Goal: Task Accomplishment & Management: Complete application form

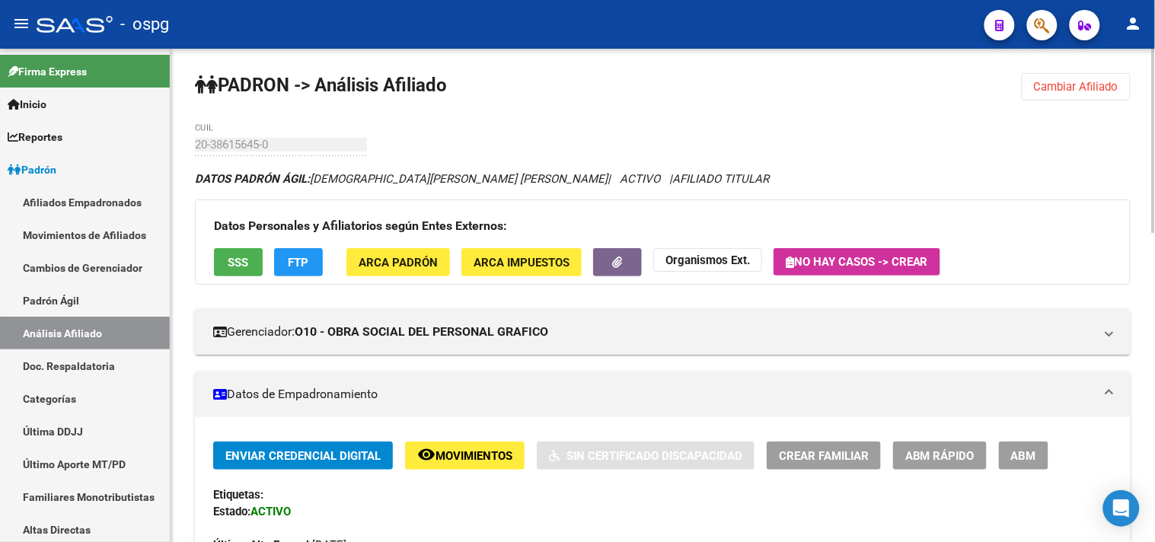
drag, startPoint x: 1070, startPoint y: 80, endPoint x: 1060, endPoint y: 81, distance: 10.8
click at [1070, 81] on span "Cambiar Afiliado" at bounding box center [1076, 87] width 84 height 14
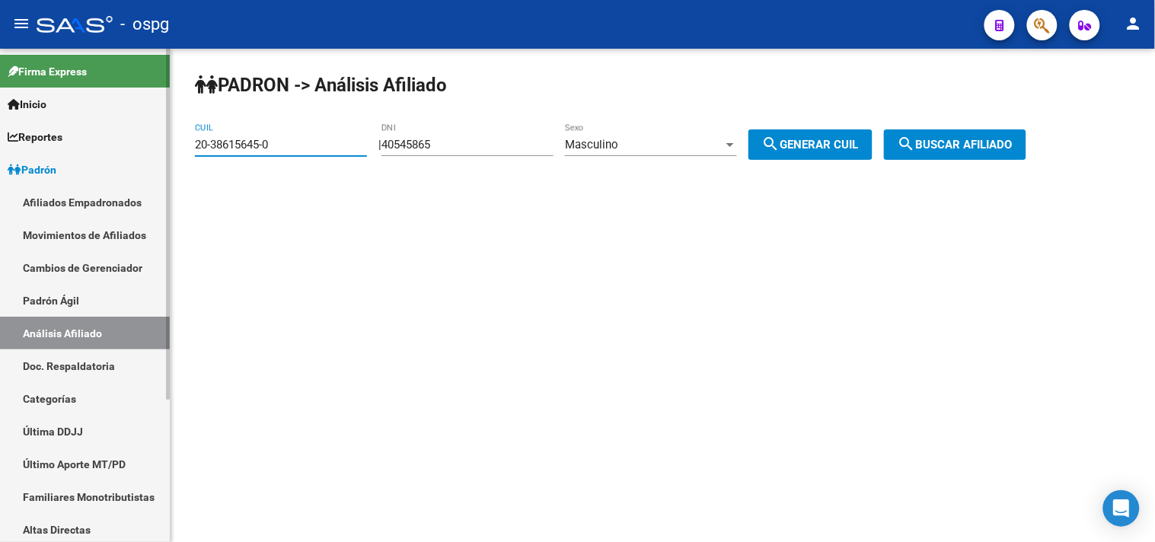
drag, startPoint x: 271, startPoint y: 148, endPoint x: 129, endPoint y: 173, distance: 143.8
click at [130, 171] on mat-sidenav-container "Firma Express Inicio Instructivos Contacto OS Reportes Ingresos Devengados Anál…" at bounding box center [577, 295] width 1155 height 493
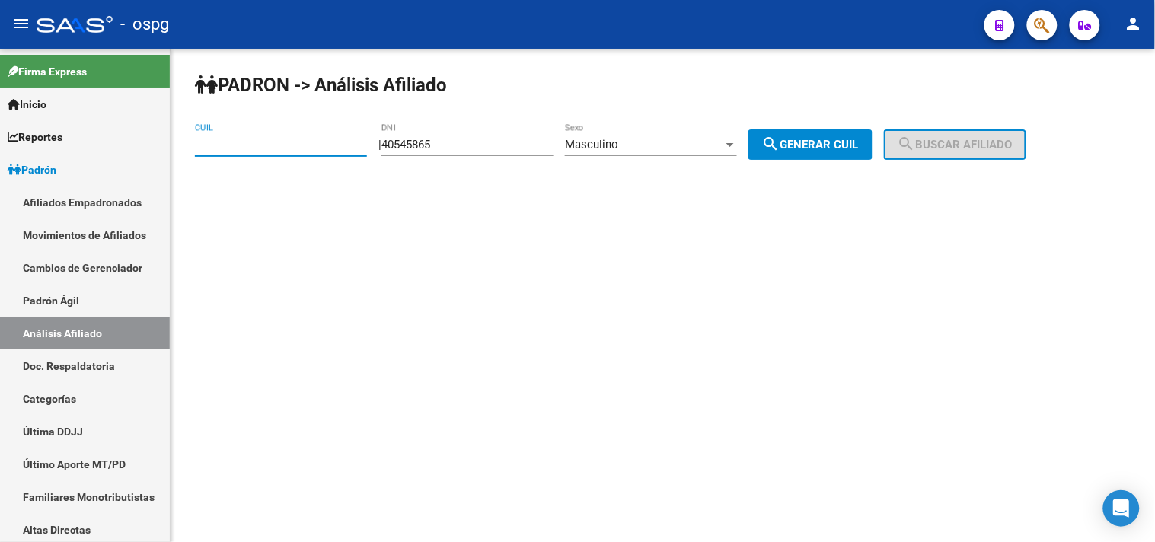
drag, startPoint x: 445, startPoint y: 149, endPoint x: 461, endPoint y: 142, distance: 18.1
click at [461, 142] on div "40545865 DNI" at bounding box center [467, 139] width 172 height 33
drag, startPoint x: 412, startPoint y: 139, endPoint x: 382, endPoint y: 139, distance: 29.7
click at [382, 139] on div "| 40545865 DNI Masculino Sexo search Generar CUIL" at bounding box center [630, 145] width 505 height 14
type input "56486855"
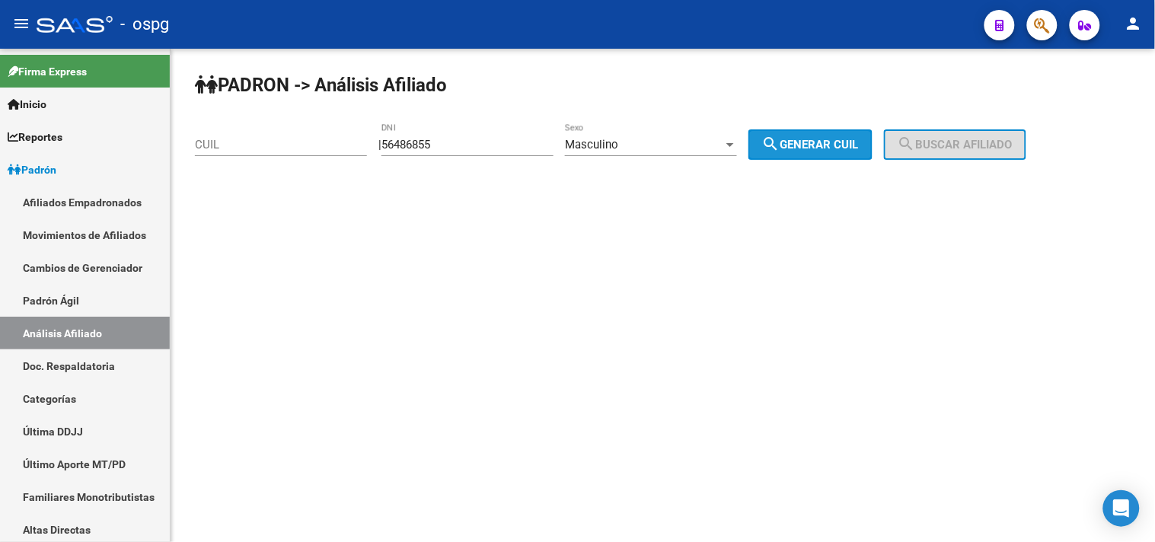
drag, startPoint x: 864, startPoint y: 147, endPoint x: 947, endPoint y: 141, distance: 83.2
click at [859, 145] on span "search Generar CUIL" at bounding box center [810, 145] width 97 height 14
type input "20-56486855-9"
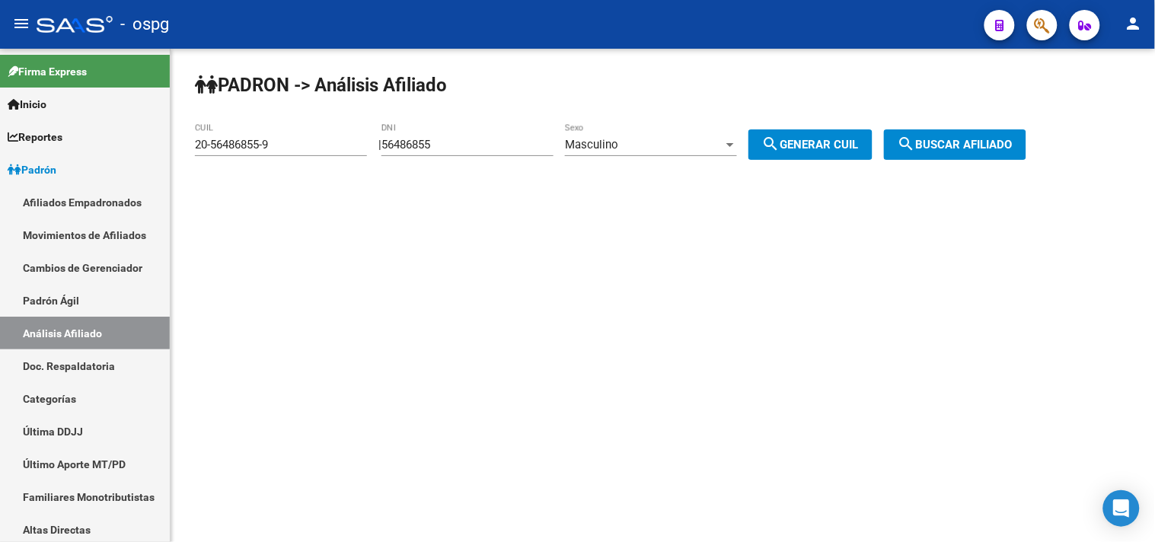
click at [950, 142] on span "search Buscar afiliado" at bounding box center [955, 145] width 115 height 14
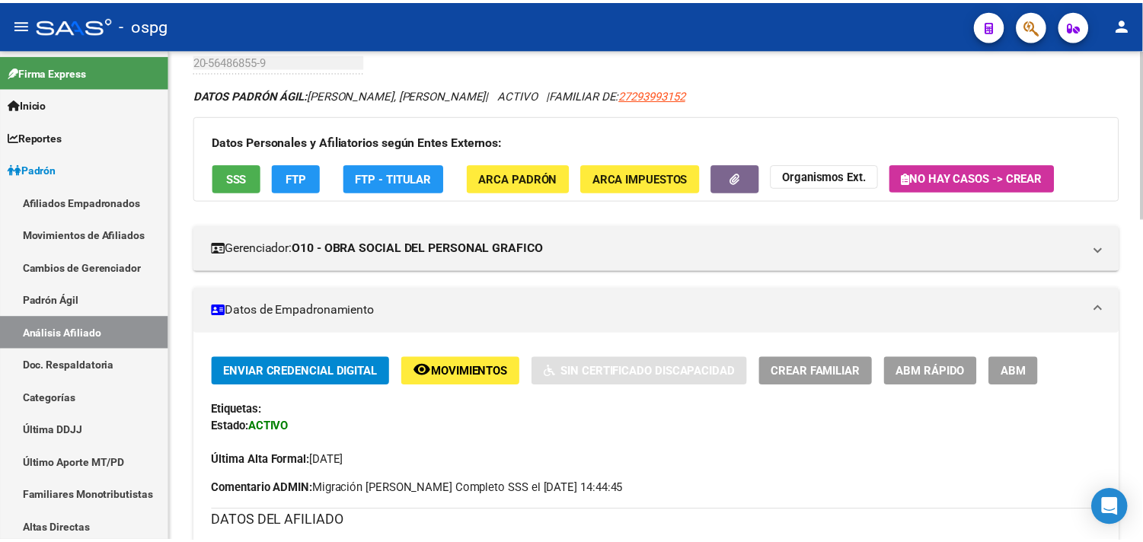
scroll to position [169, 0]
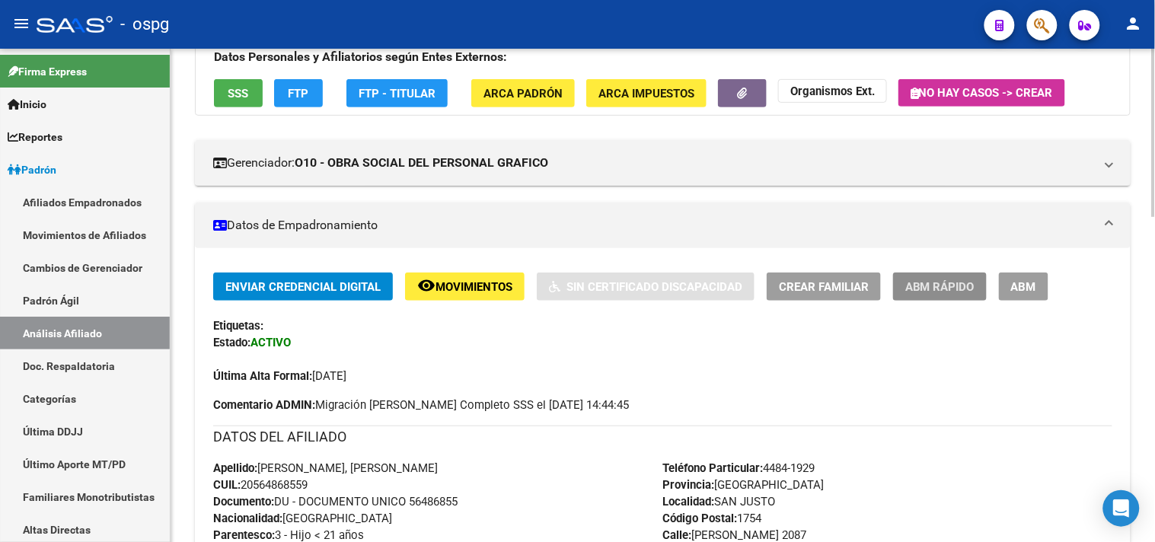
click at [954, 289] on span "ABM Rápido" at bounding box center [939, 287] width 69 height 14
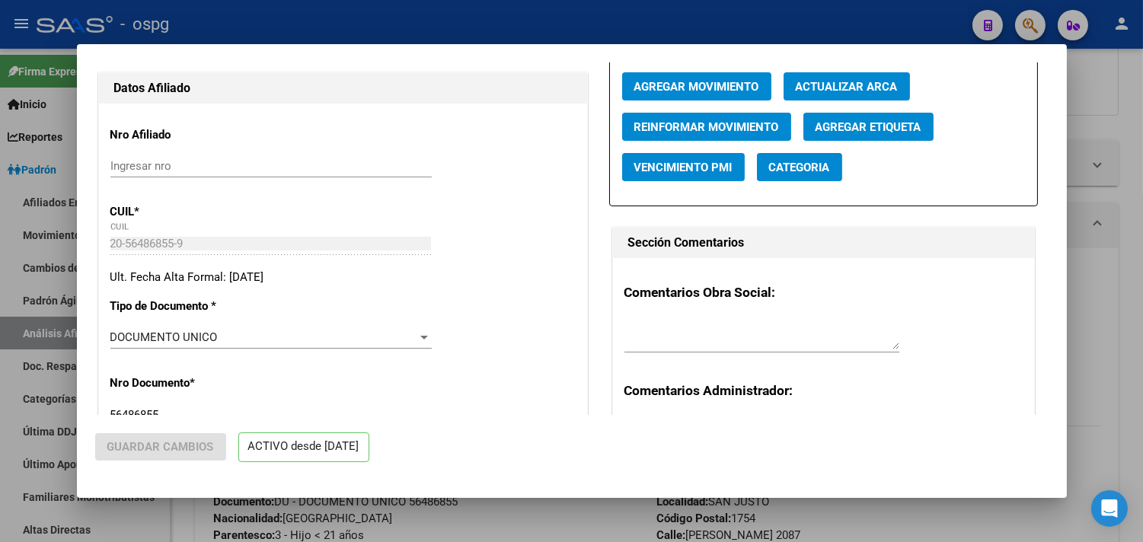
radio input "true"
type input "30-55101017-8"
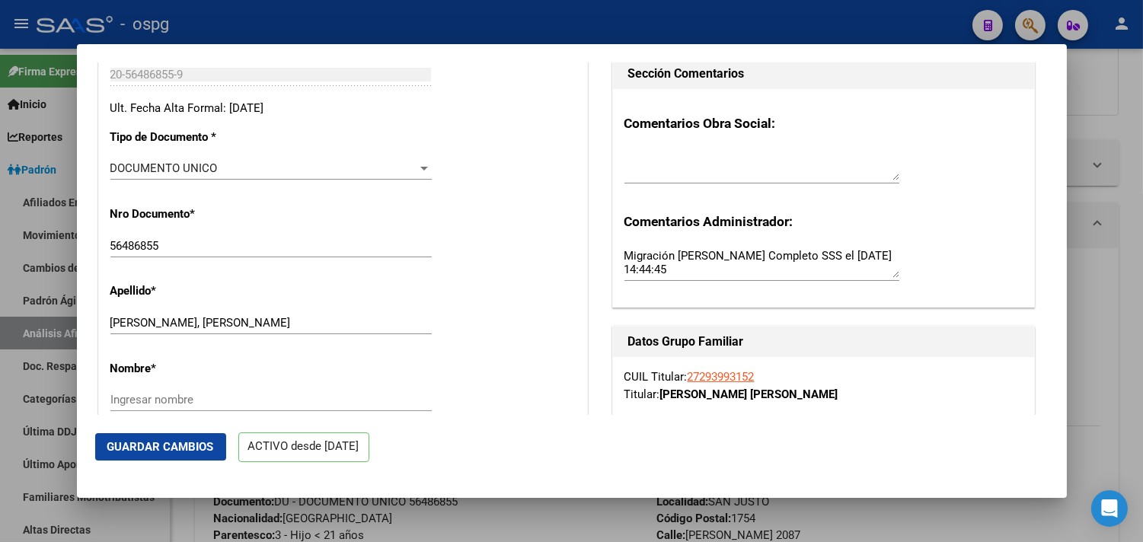
scroll to position [422, 0]
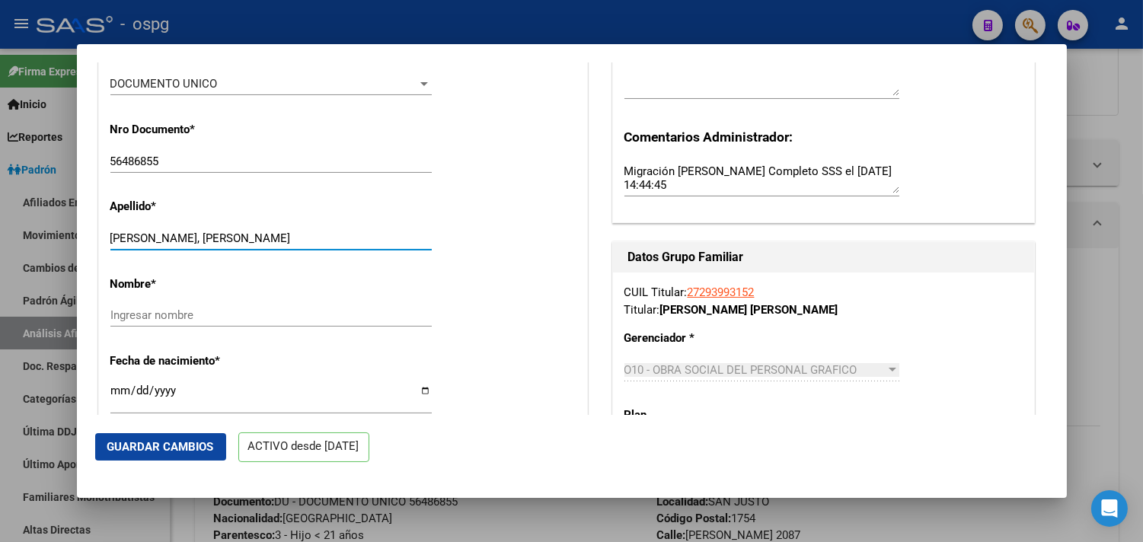
drag, startPoint x: 222, startPoint y: 237, endPoint x: 288, endPoint y: 244, distance: 66.7
click at [288, 244] on input "[PERSON_NAME], [PERSON_NAME]" at bounding box center [270, 238] width 321 height 14
type input "[PERSON_NAME]"
click at [146, 320] on input "Ingresar nombre" at bounding box center [270, 315] width 321 height 14
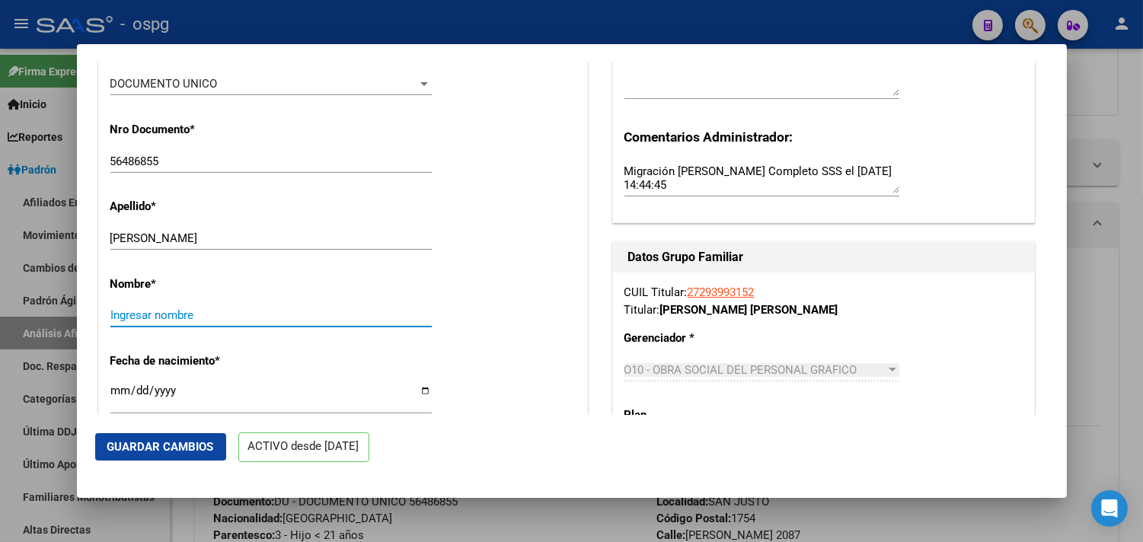
paste input "[PERSON_NAME]"
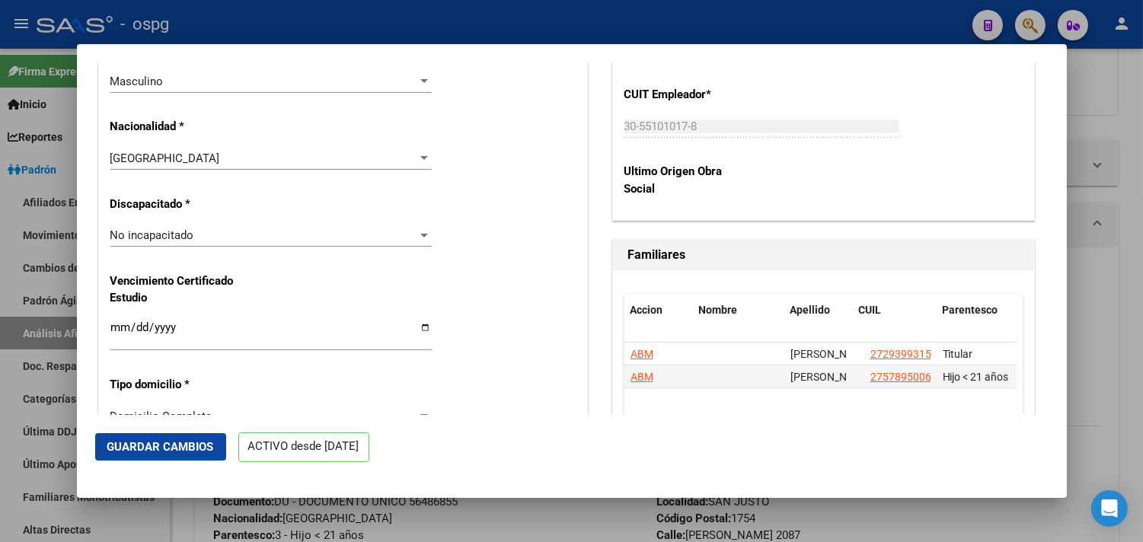
scroll to position [1015, 0]
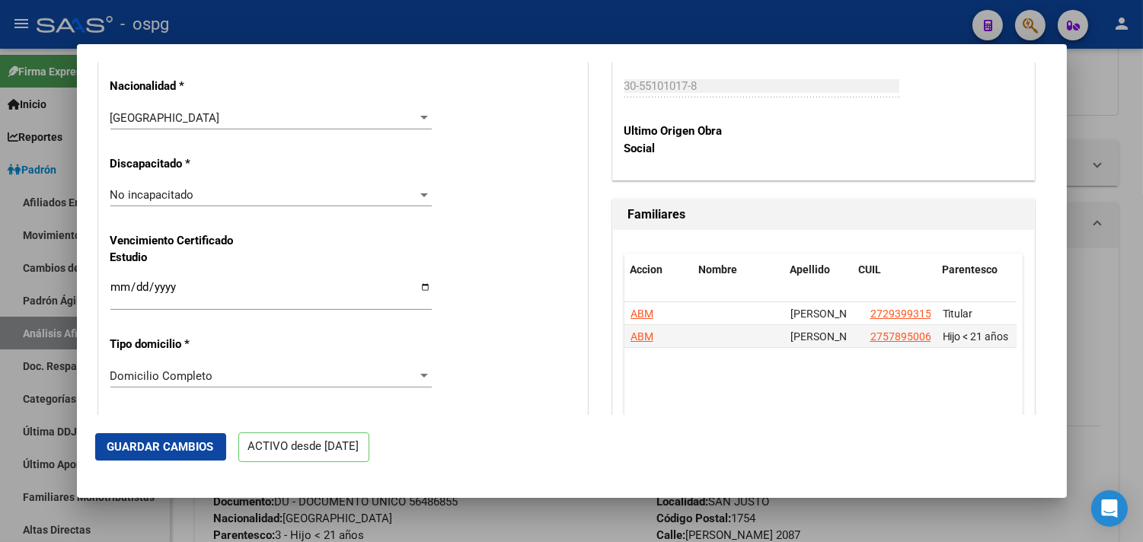
type input "[PERSON_NAME]"
click at [188, 196] on span "No incapacitado" at bounding box center [152, 195] width 84 height 14
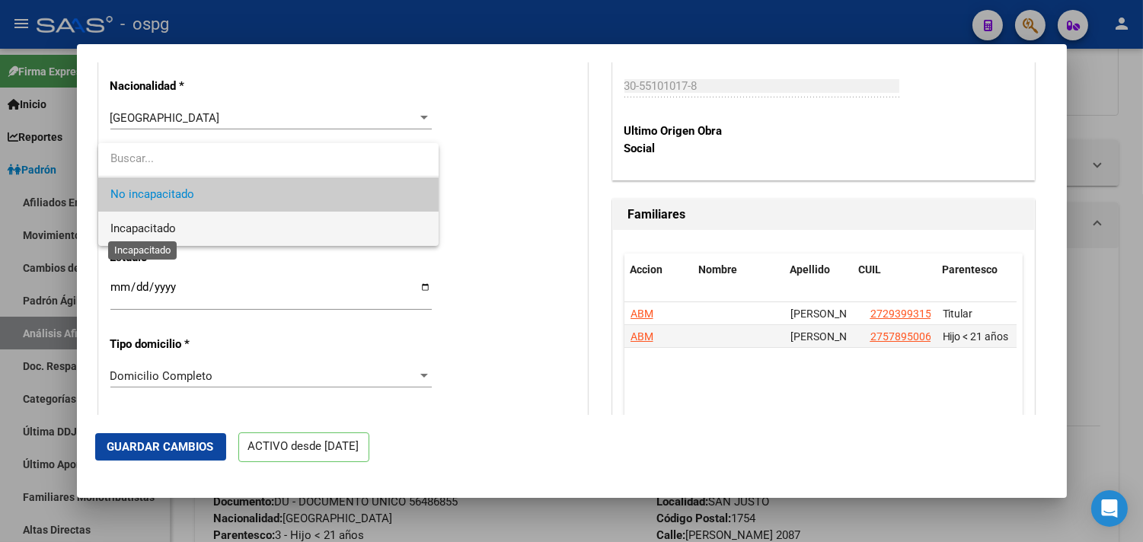
click at [164, 226] on span "Incapacitado" at bounding box center [142, 229] width 65 height 14
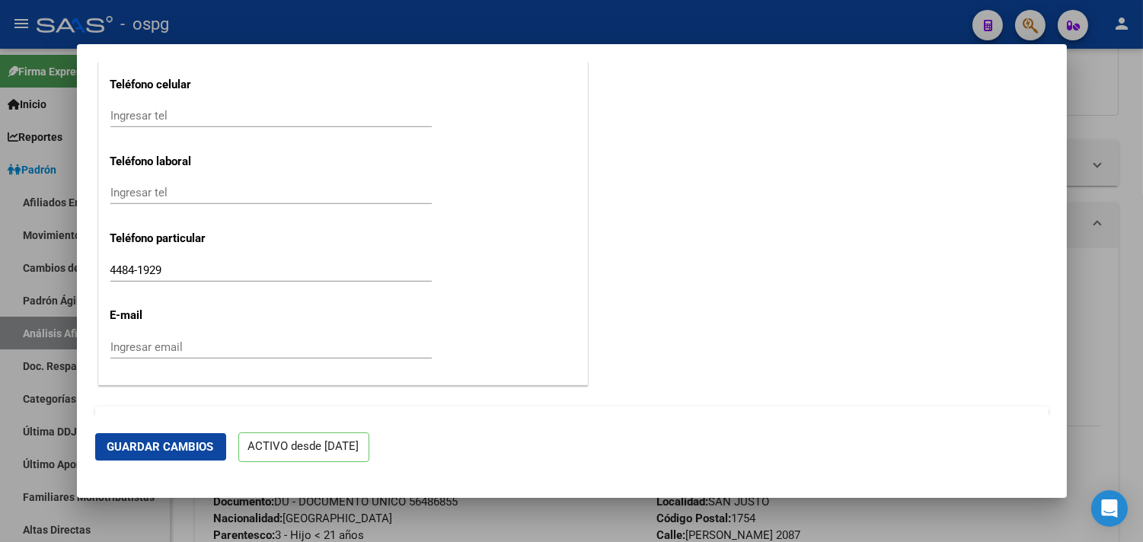
scroll to position [1953, 0]
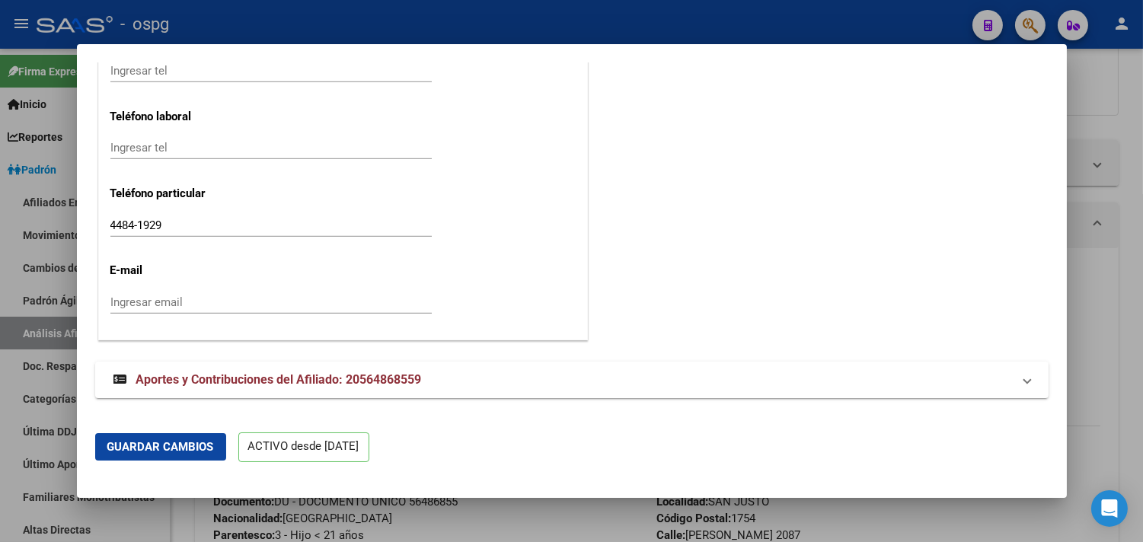
click at [128, 461] on mat-dialog-actions "Guardar Cambios ACTIVO desde [DATE]" at bounding box center [571, 447] width 953 height 65
click at [133, 455] on button "Guardar Cambios" at bounding box center [160, 446] width 131 height 27
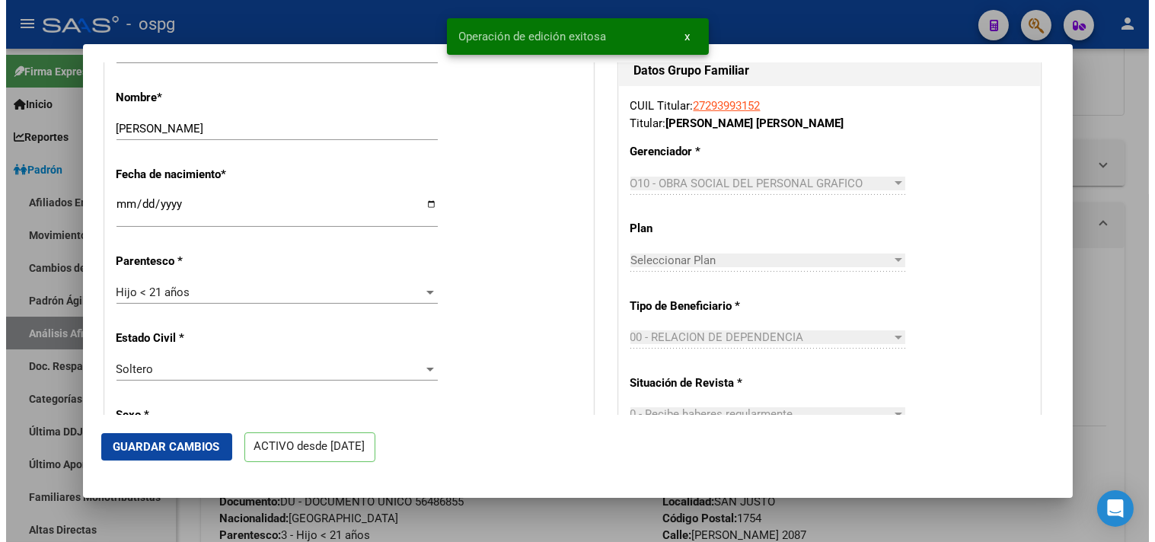
scroll to position [515, 0]
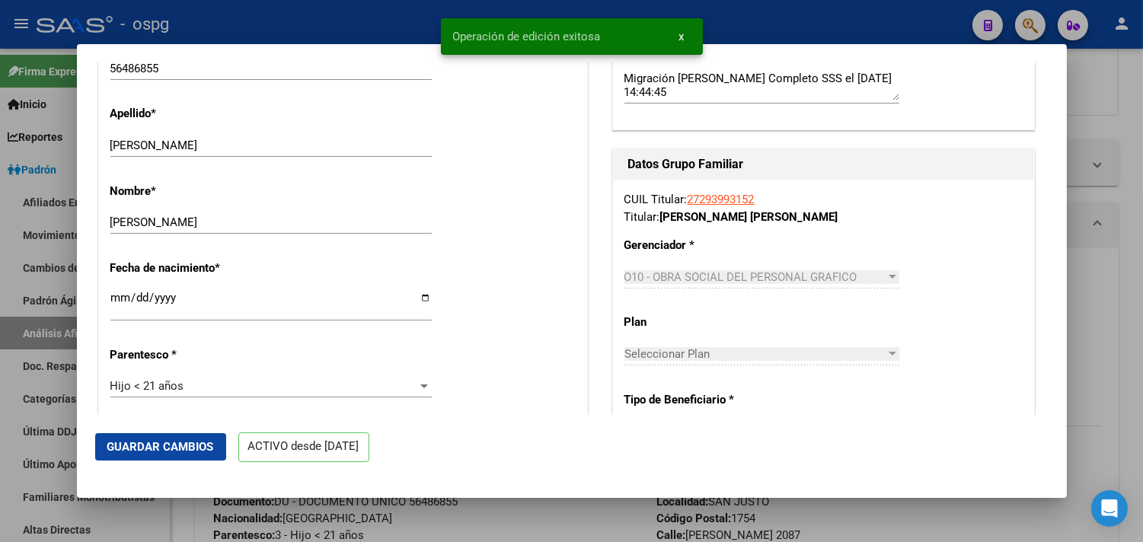
click at [330, 10] on div at bounding box center [571, 271] width 1143 height 542
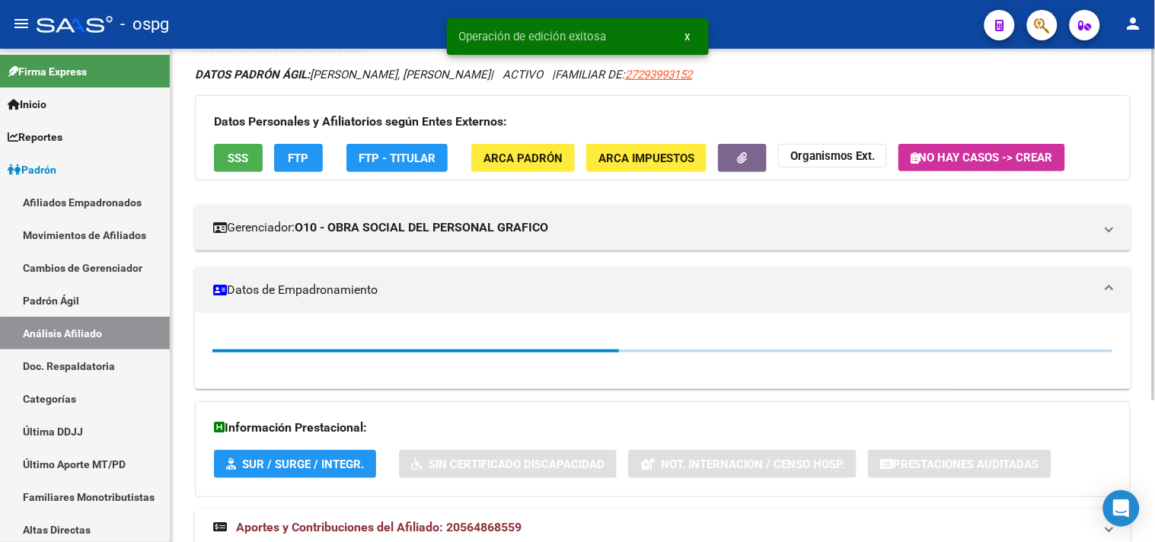
scroll to position [0, 0]
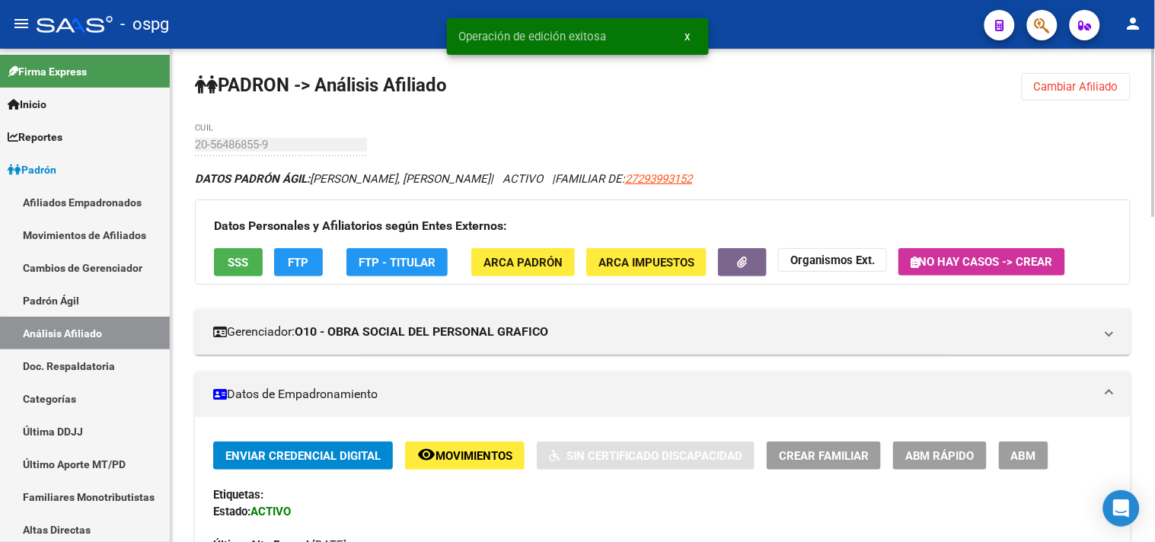
click at [1044, 88] on span "Cambiar Afiliado" at bounding box center [1076, 87] width 84 height 14
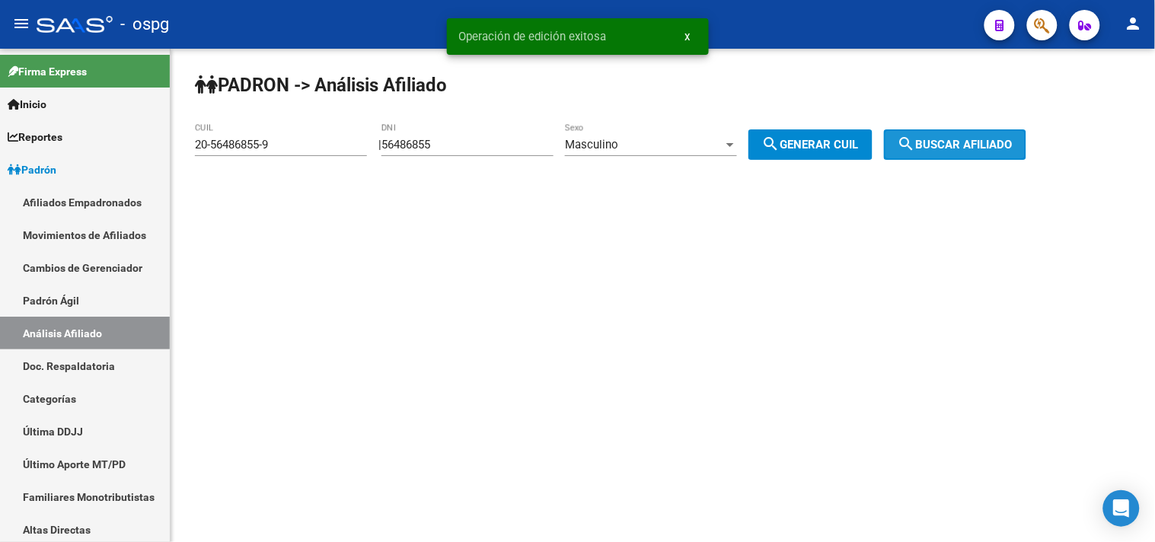
drag, startPoint x: 942, startPoint y: 141, endPoint x: 811, endPoint y: 152, distance: 131.4
click at [942, 141] on span "search Buscar afiliado" at bounding box center [955, 145] width 115 height 14
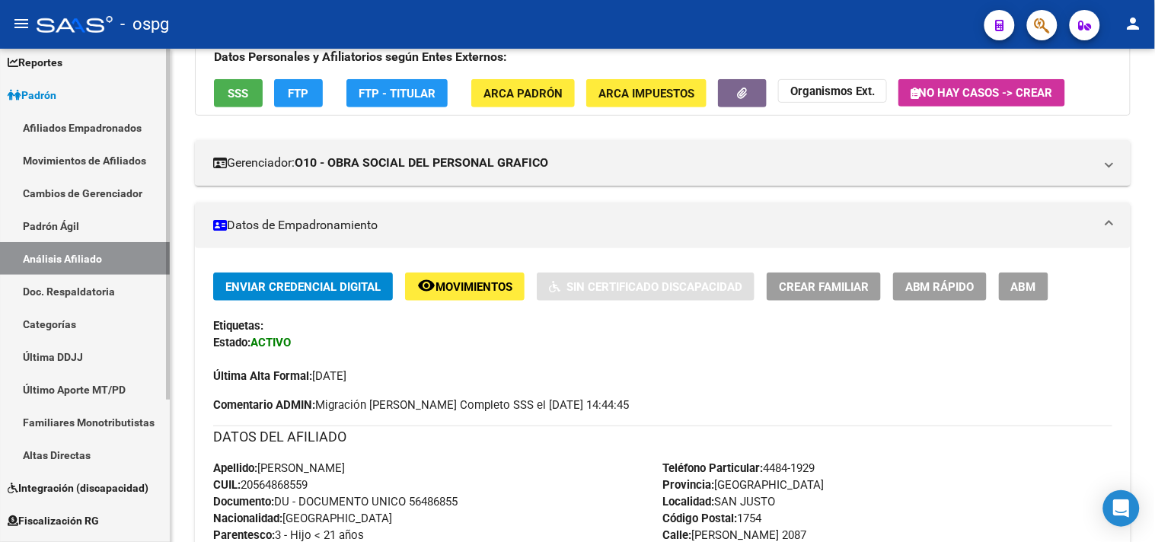
scroll to position [199, 0]
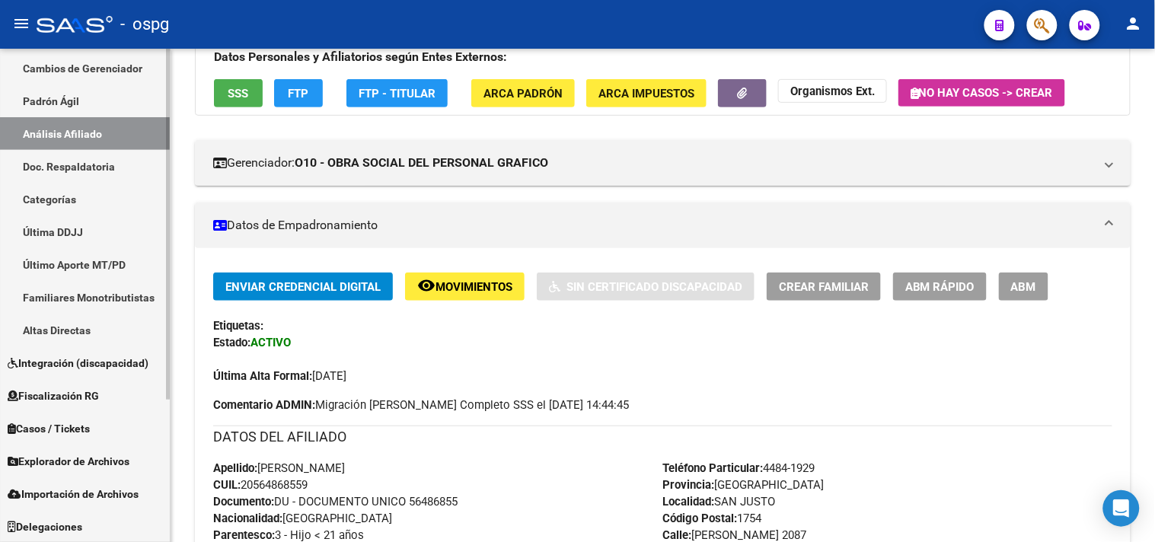
click at [56, 376] on link "Integración (discapacidad)" at bounding box center [85, 362] width 170 height 33
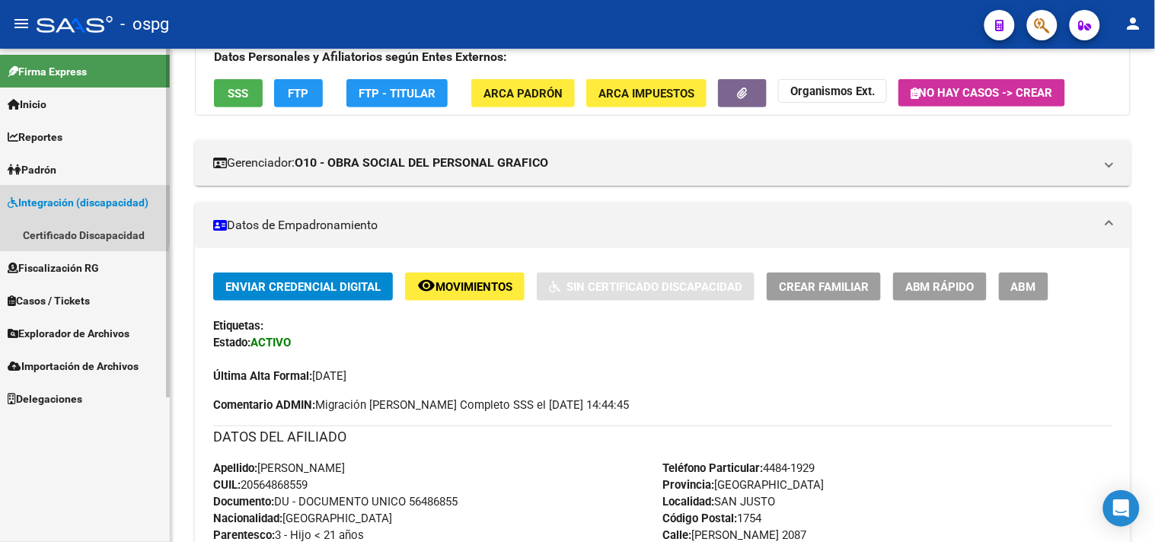
scroll to position [0, 0]
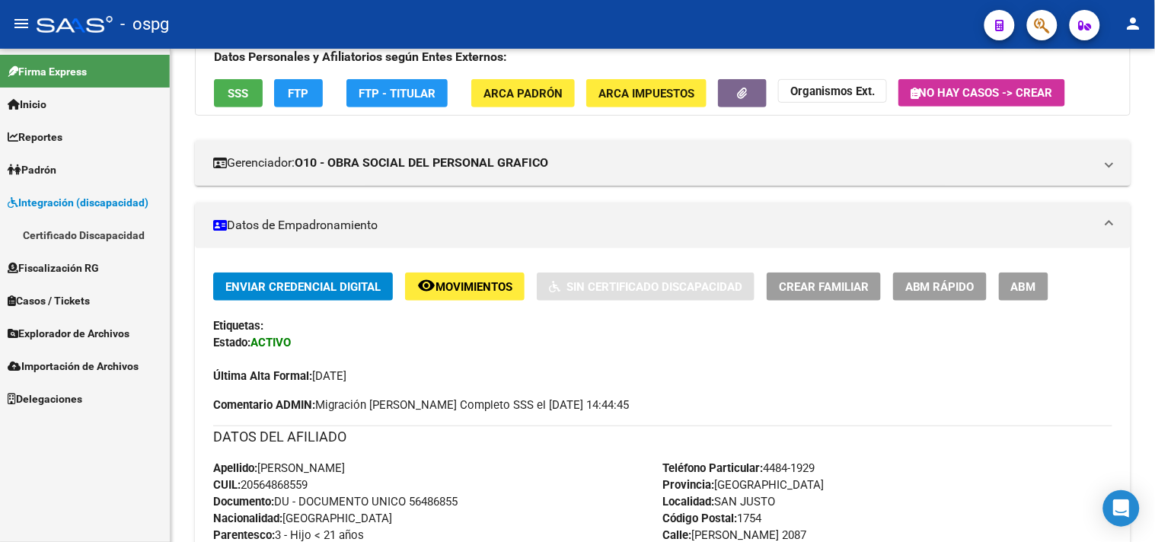
click at [90, 225] on link "Certificado Discapacidad" at bounding box center [85, 234] width 170 height 33
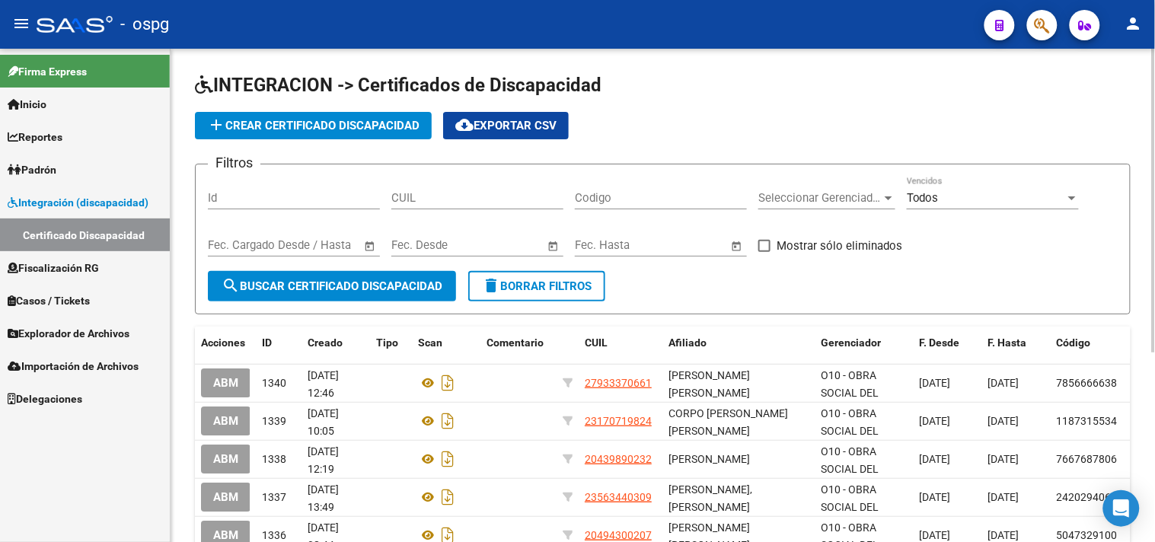
click at [294, 133] on button "add Crear Certificado Discapacidad" at bounding box center [313, 125] width 237 height 27
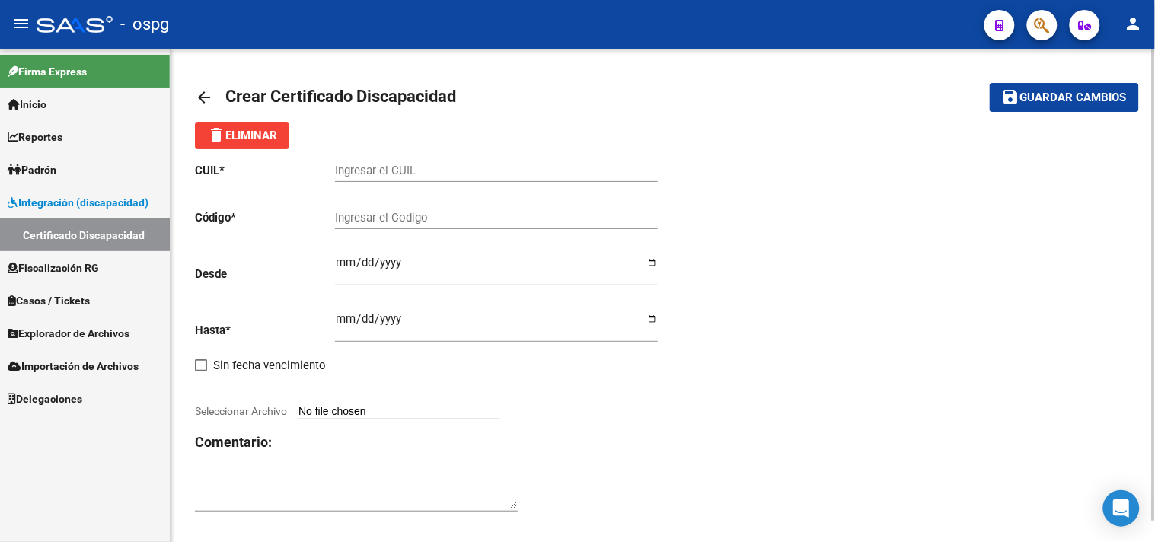
click at [358, 171] on input "Ingresar el CUIL" at bounding box center [496, 171] width 323 height 14
type input "20-56486855-9"
click at [351, 216] on input "Ingresar el Codigo" at bounding box center [496, 218] width 323 height 14
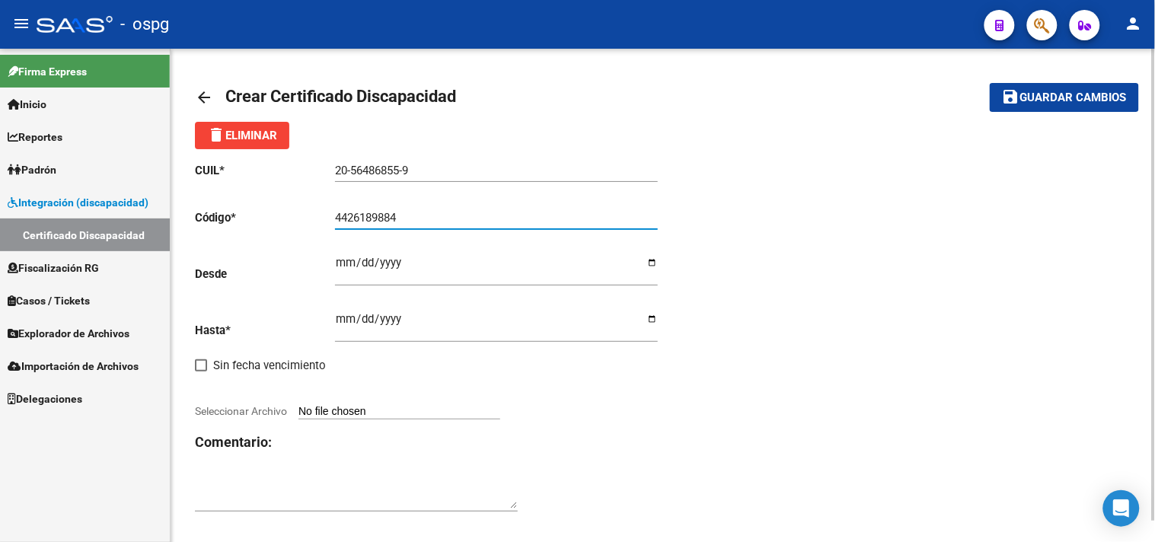
type input "4426189884"
click at [346, 269] on input "Ingresar fec. Desde" at bounding box center [496, 269] width 323 height 24
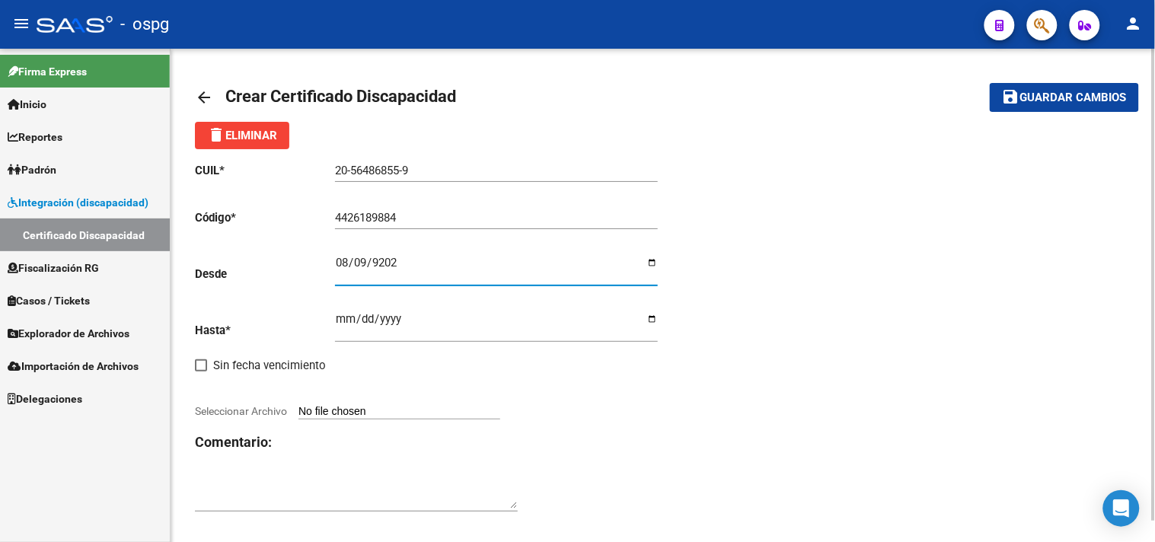
type input "[DATE]"
click at [343, 321] on input "Ingresar fec. Hasta" at bounding box center [496, 325] width 323 height 24
drag, startPoint x: 401, startPoint y: 257, endPoint x: 344, endPoint y: 261, distance: 57.2
click at [331, 263] on div "CUIL * 20-56486855-9 Ingresar el CUIL Código * 4426189884 Ingresar el Codigo De…" at bounding box center [429, 337] width 468 height 377
type input "[DATE]"
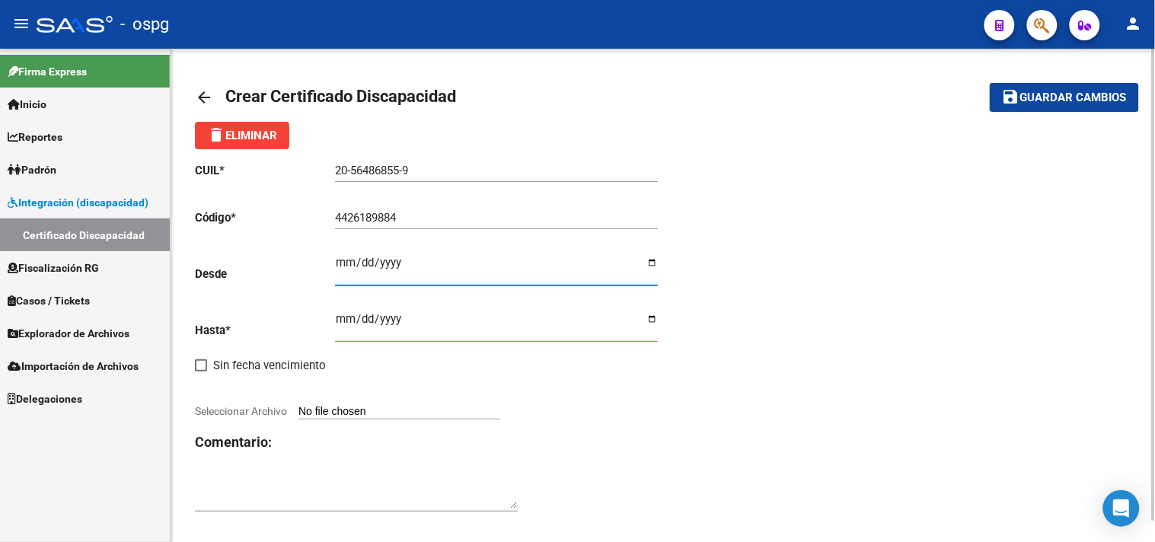
type input "[DATE]"
drag, startPoint x: 333, startPoint y: 327, endPoint x: 320, endPoint y: 337, distance: 16.9
click at [336, 328] on app-form-text-field "Hasta * Ingresar fec. Hasta" at bounding box center [426, 331] width 463 height 14
drag, startPoint x: 350, startPoint y: 323, endPoint x: 360, endPoint y: 329, distance: 11.6
click at [359, 324] on input "Ingresar fec. Hasta" at bounding box center [496, 325] width 323 height 24
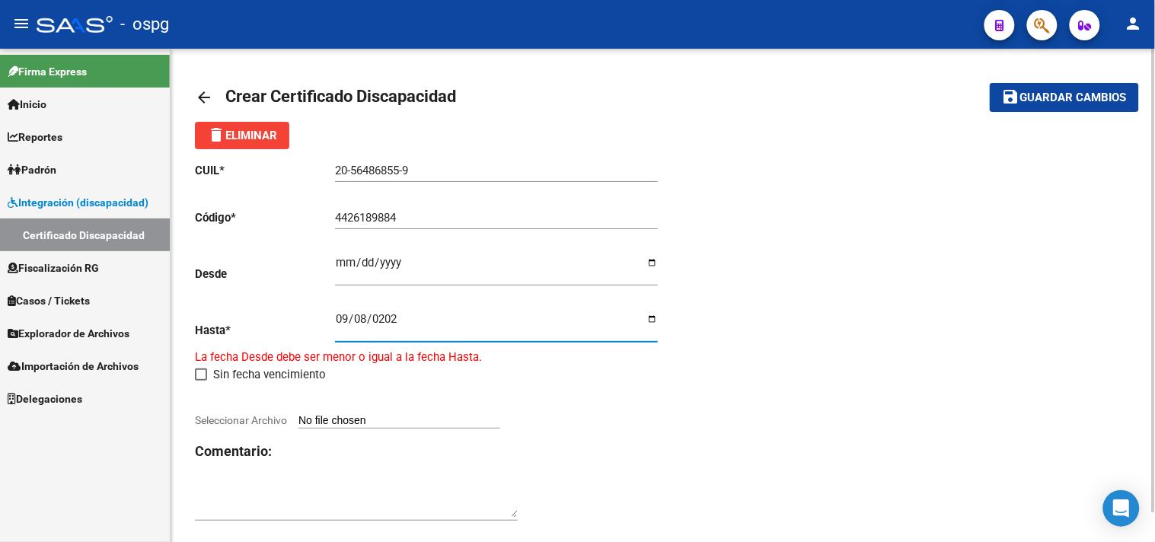
type input "[DATE]"
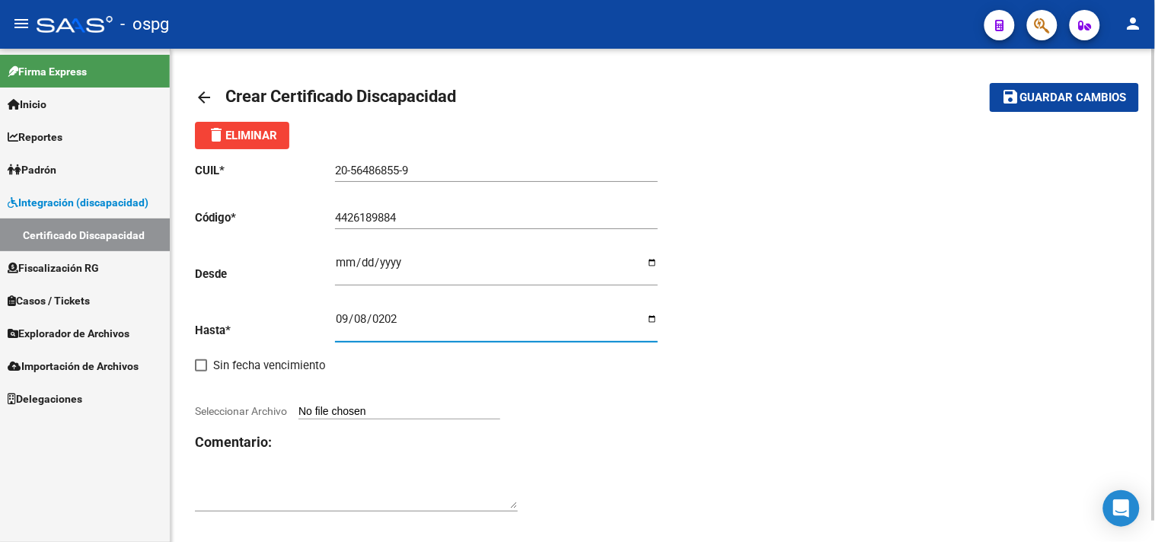
click at [298, 420] on div "CUIL * 20-56486855-9 Ingresar el CUIL Código * 4426189884 Ingresar el Codigo De…" at bounding box center [429, 337] width 468 height 377
click at [310, 416] on input "Seleccionar Archivo" at bounding box center [399, 412] width 202 height 14
type input "C:\fakepath\CUD [PERSON_NAME].jpg"
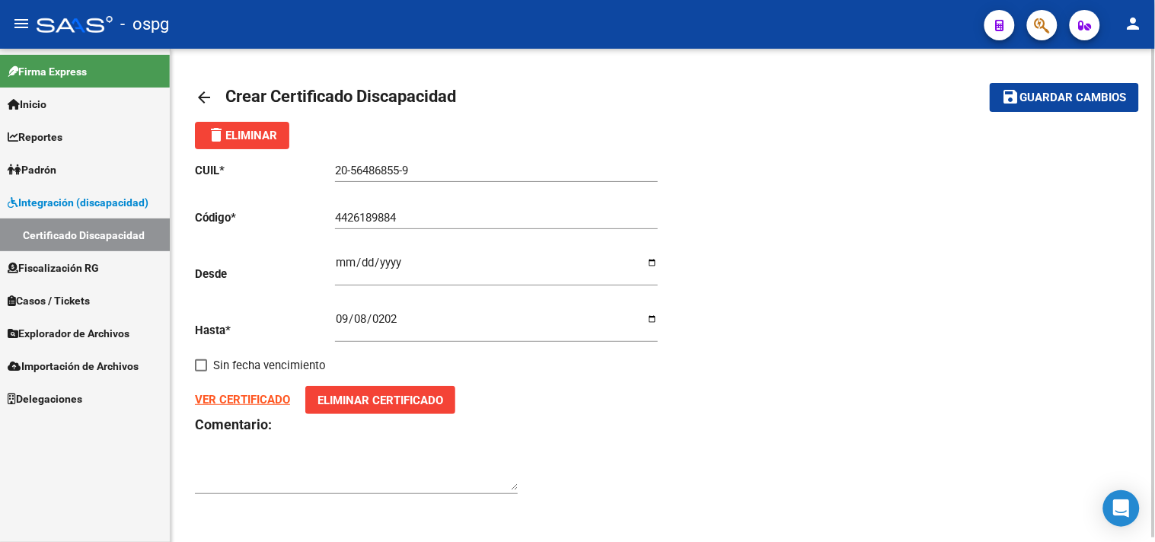
click at [1039, 97] on span "Guardar cambios" at bounding box center [1073, 98] width 107 height 14
click at [1068, 93] on span "Guardar cambios" at bounding box center [1073, 98] width 107 height 14
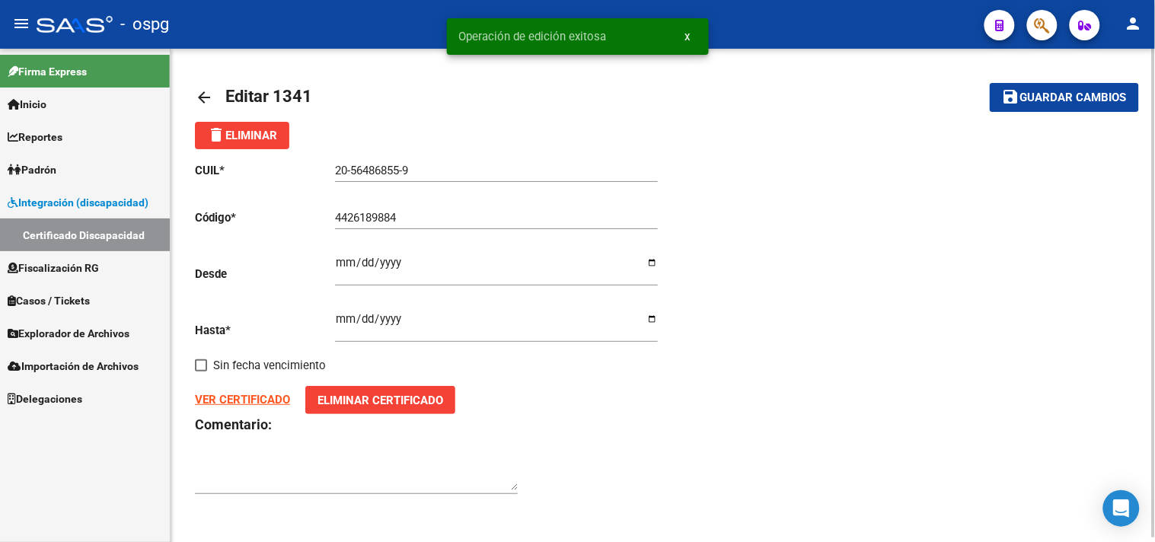
click at [199, 96] on mat-icon "arrow_back" at bounding box center [204, 97] width 18 height 18
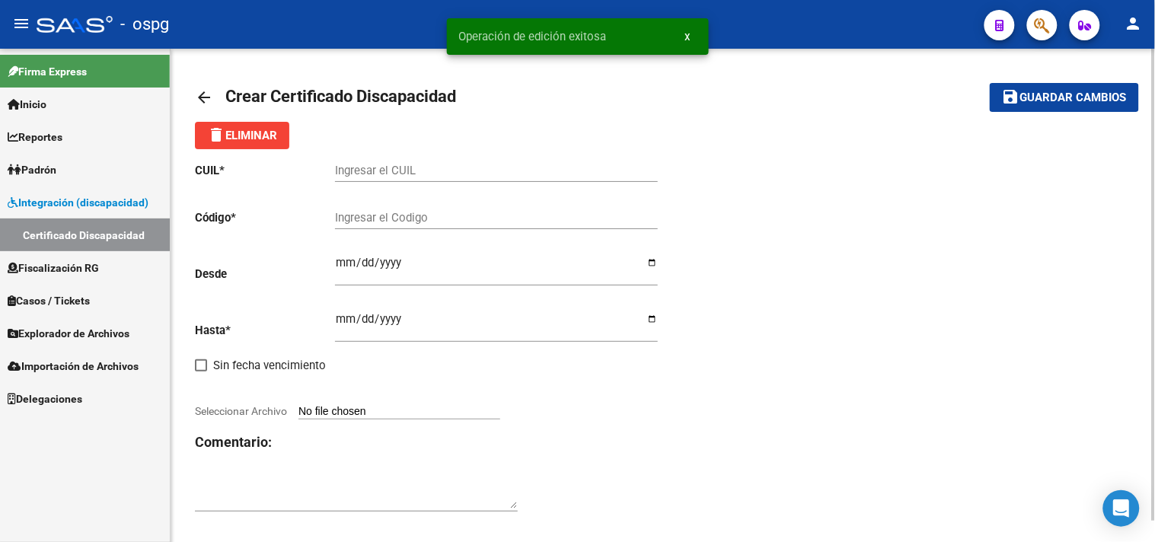
click at [187, 104] on div "arrow_back Crear Certificado Discapacidad save Guardar cambios delete Eliminar …" at bounding box center [663, 306] width 984 height 514
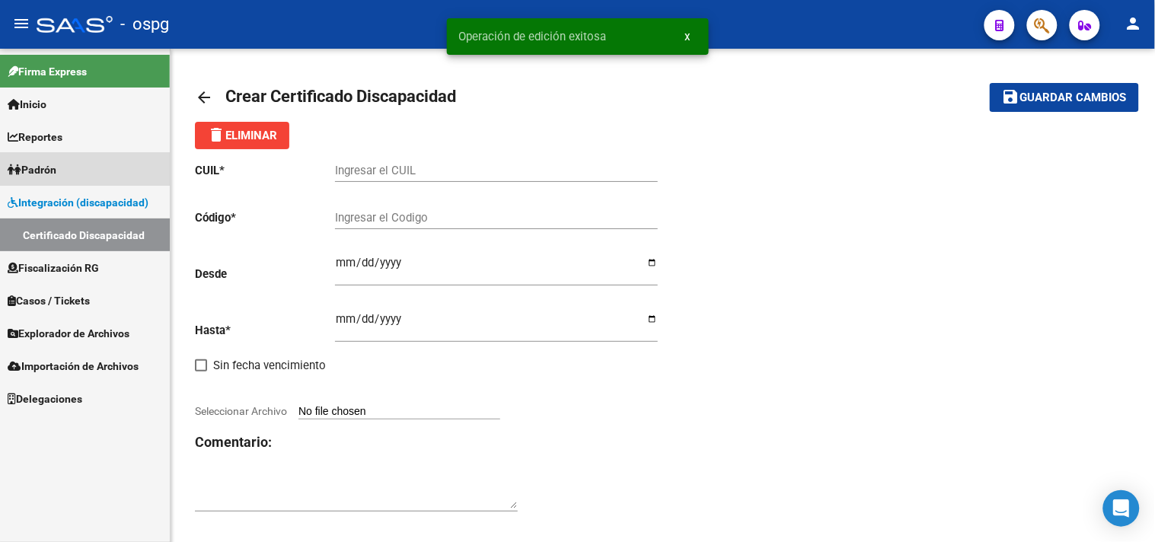
click at [41, 158] on link "Padrón" at bounding box center [85, 169] width 170 height 33
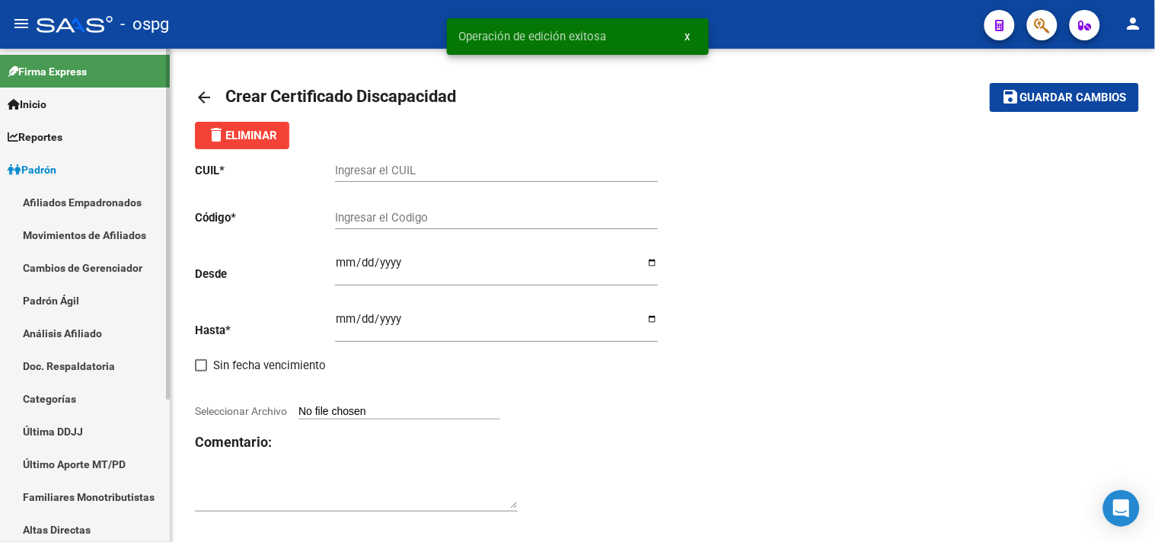
click at [78, 339] on link "Análisis Afiliado" at bounding box center [85, 333] width 170 height 33
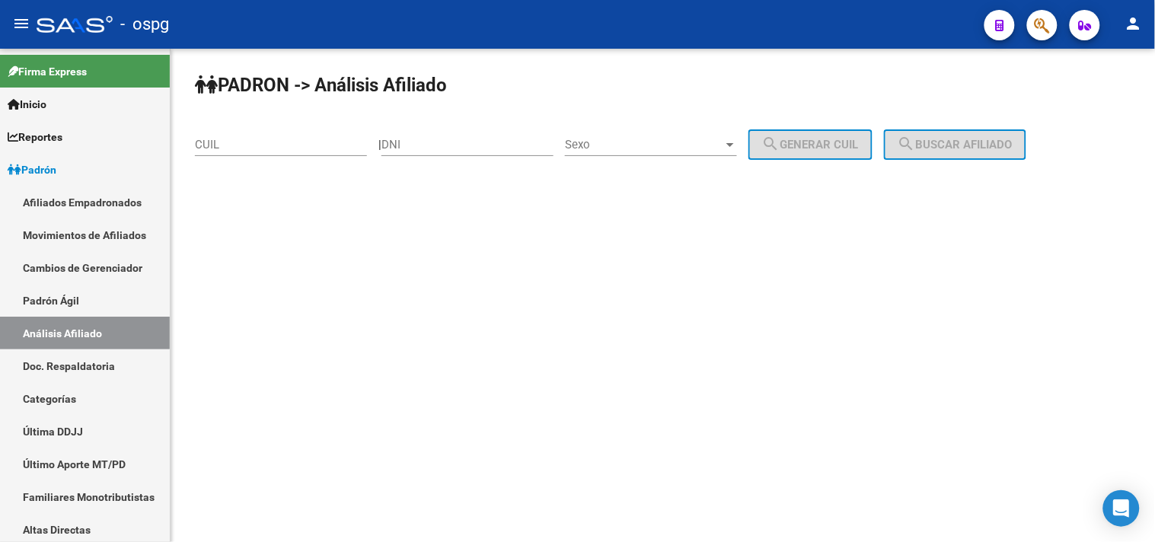
click at [234, 148] on input "CUIL" at bounding box center [281, 145] width 172 height 14
click at [413, 143] on input "DNI" at bounding box center [467, 145] width 172 height 14
type input "56486855"
click at [617, 149] on span "Sexo" at bounding box center [644, 145] width 158 height 14
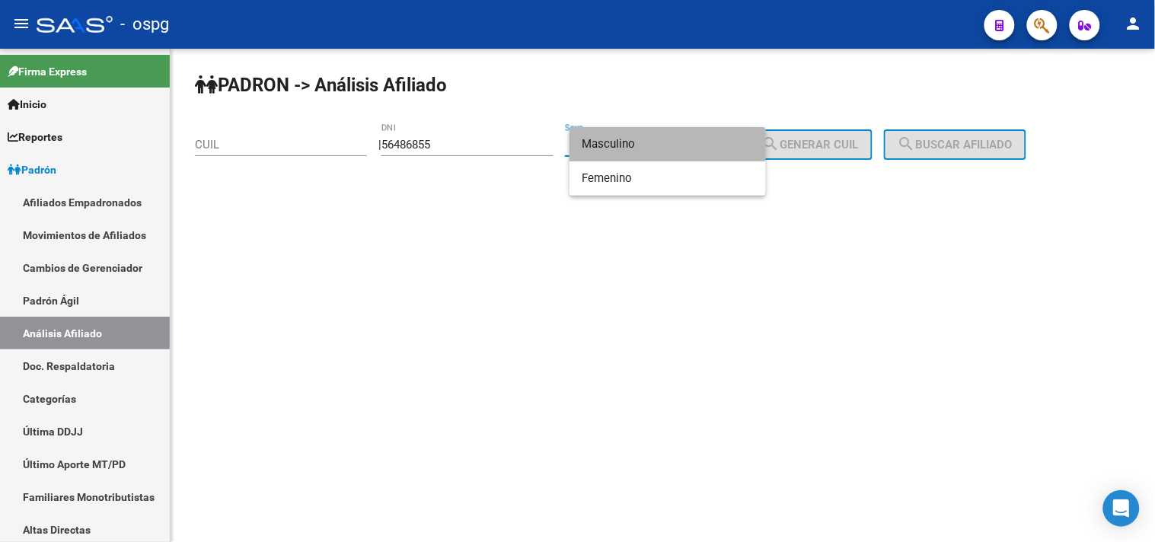
click at [633, 145] on span "Masculino" at bounding box center [668, 144] width 172 height 34
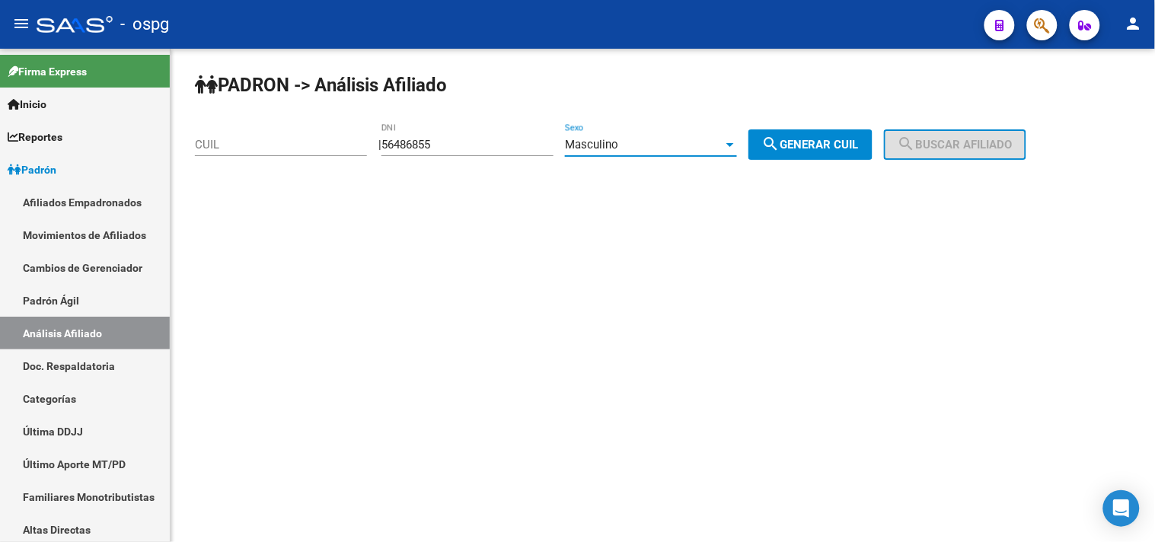
click at [798, 148] on span "search Generar CUIL" at bounding box center [810, 145] width 97 height 14
type input "20-56486855-9"
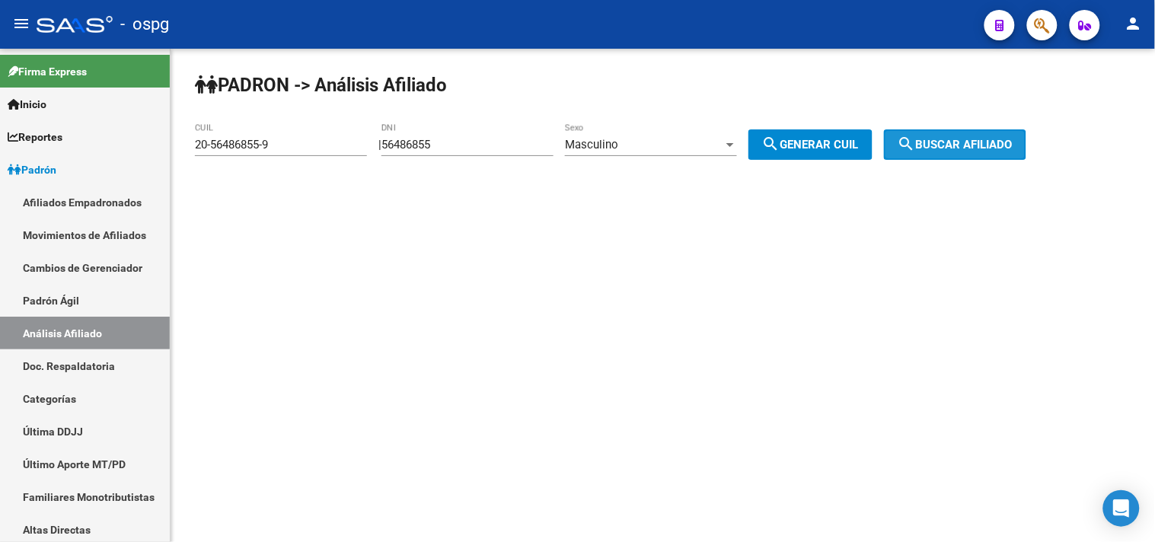
click at [946, 145] on span "search Buscar afiliado" at bounding box center [955, 145] width 115 height 14
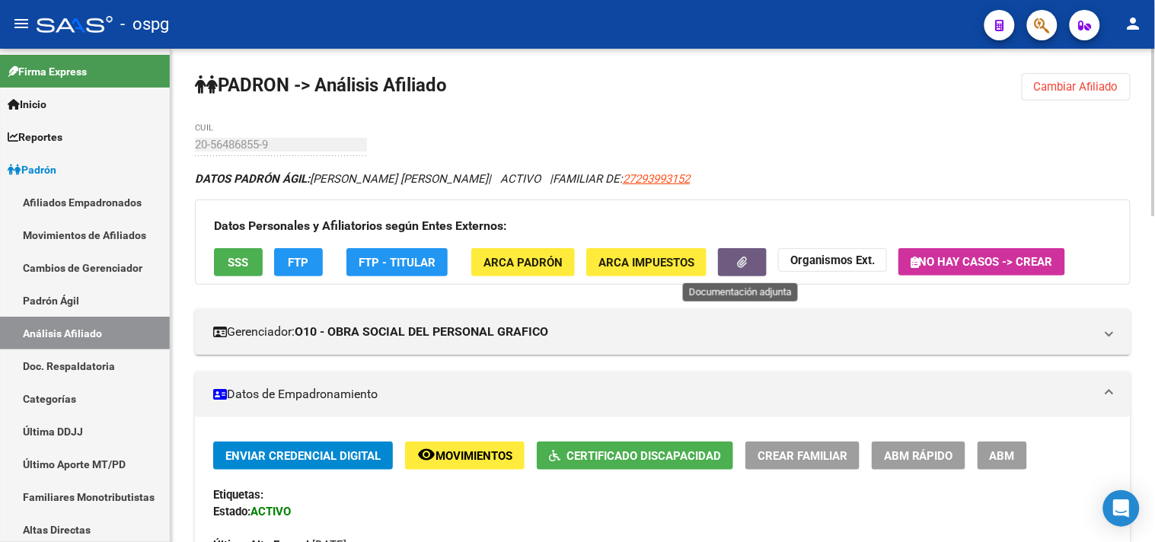
click at [746, 266] on icon "button" at bounding box center [743, 262] width 10 height 11
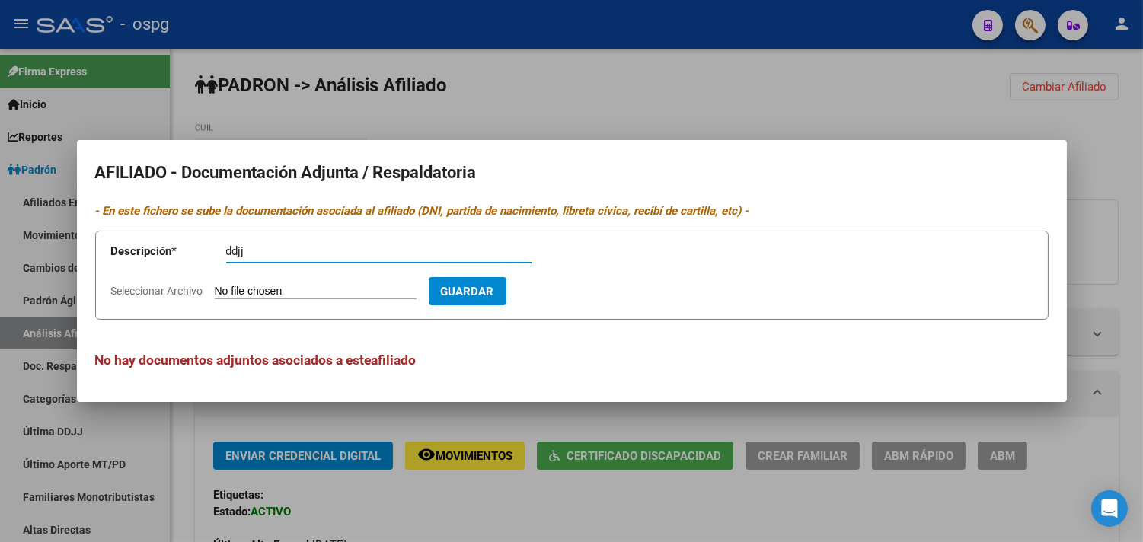
type input "ddjj"
click at [240, 292] on input "Seleccionar Archivo" at bounding box center [316, 292] width 202 height 14
type input "C:\fakepath\ddjj [PERSON_NAME].jpg"
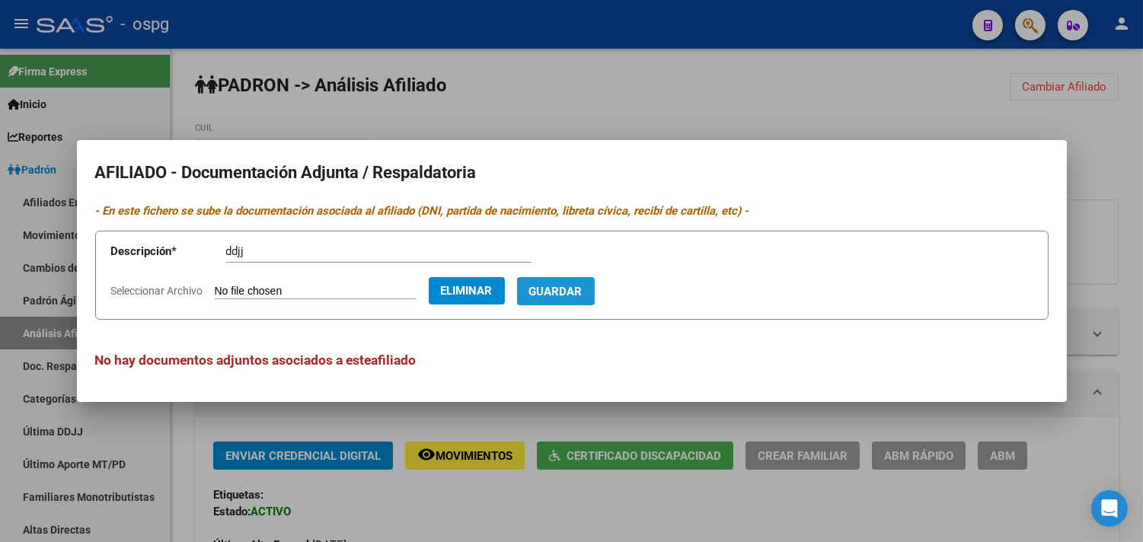
drag, startPoint x: 582, startPoint y: 290, endPoint x: 421, endPoint y: 292, distance: 160.6
click at [580, 290] on span "Guardar" at bounding box center [555, 292] width 53 height 14
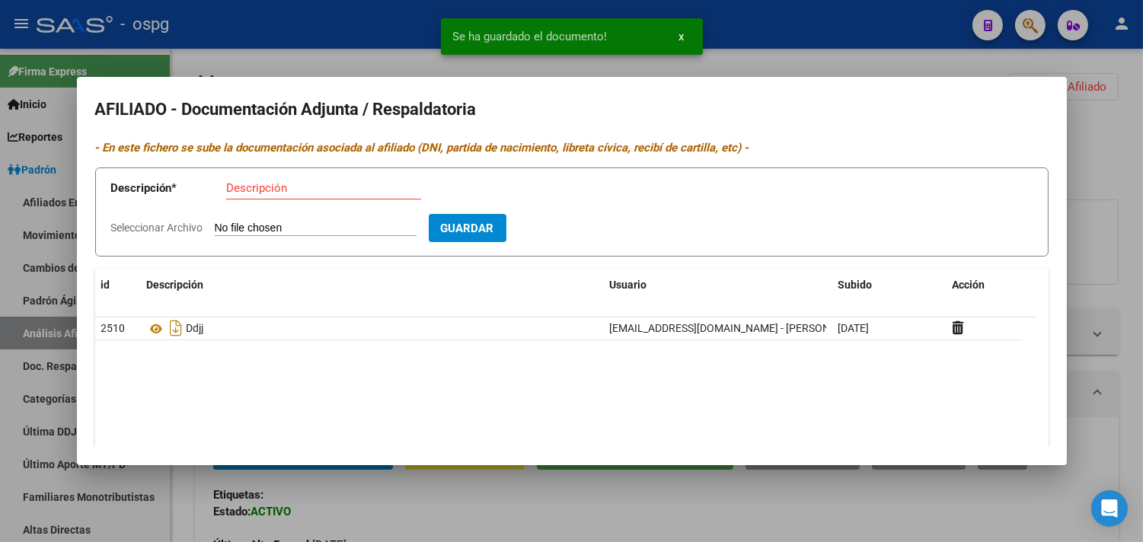
drag, startPoint x: 247, startPoint y: 192, endPoint x: 261, endPoint y: 189, distance: 14.8
click at [249, 191] on input "Descripción" at bounding box center [323, 188] width 195 height 14
type input "recibo"
click at [290, 226] on input "Seleccionar Archivo" at bounding box center [316, 229] width 202 height 14
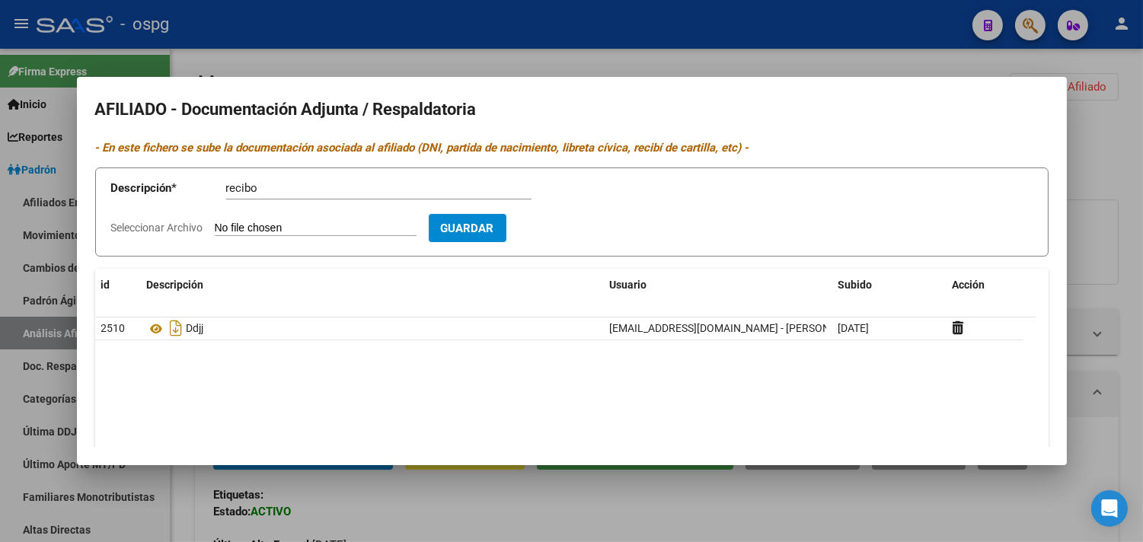
type input "C:\fakepath\recibo [PERSON_NAME].jpg"
click at [579, 215] on button "Guardar" at bounding box center [556, 228] width 78 height 28
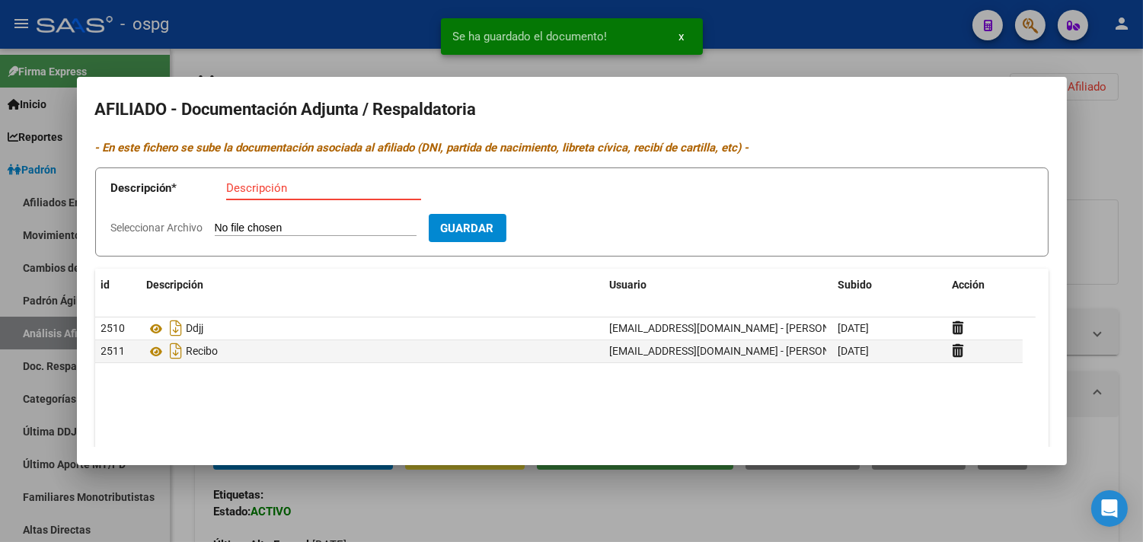
click at [264, 191] on input "Descripción" at bounding box center [323, 188] width 195 height 14
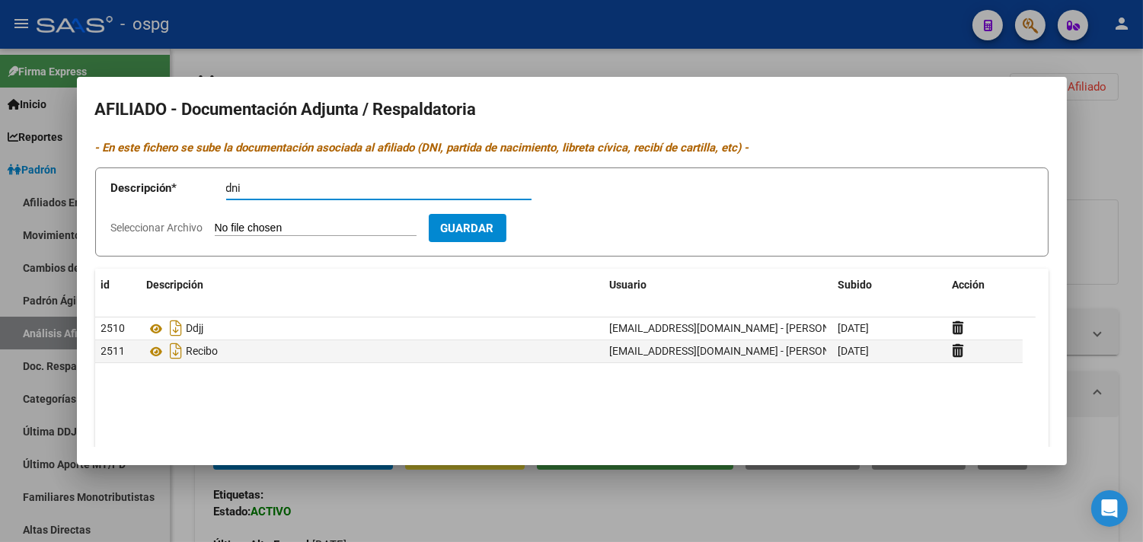
type input "dni"
drag, startPoint x: 259, startPoint y: 219, endPoint x: 269, endPoint y: 210, distance: 14.0
click at [259, 218] on form "Descripción * dni Descripción Seleccionar Archivo Guardar" at bounding box center [571, 211] width 953 height 89
click at [222, 226] on input "Seleccionar Archivo" at bounding box center [316, 229] width 202 height 14
type input "C:\fakepath\dni f [PERSON_NAME].jpg"
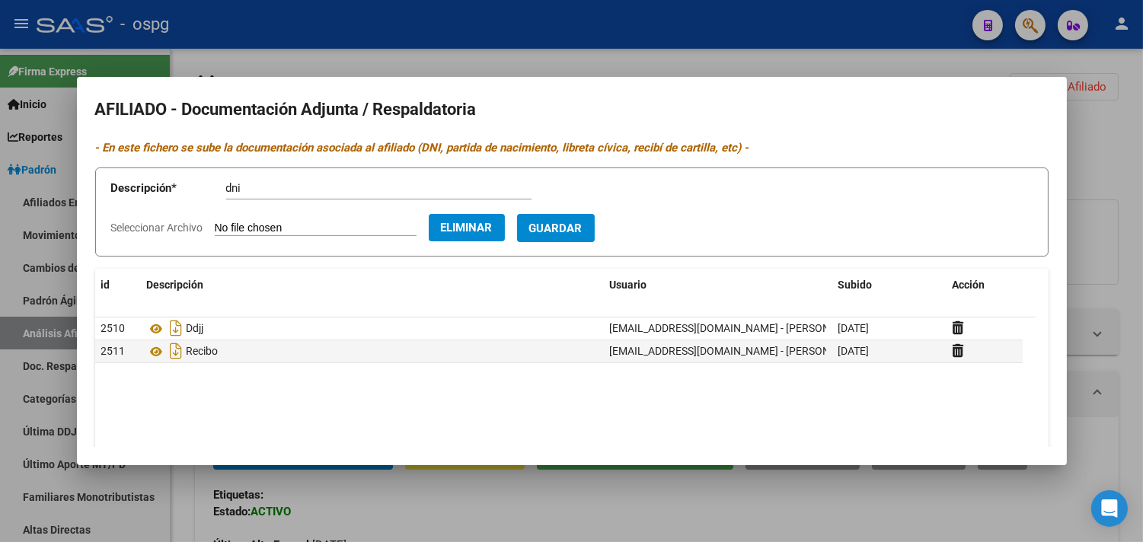
click at [576, 230] on span "Guardar" at bounding box center [555, 229] width 53 height 14
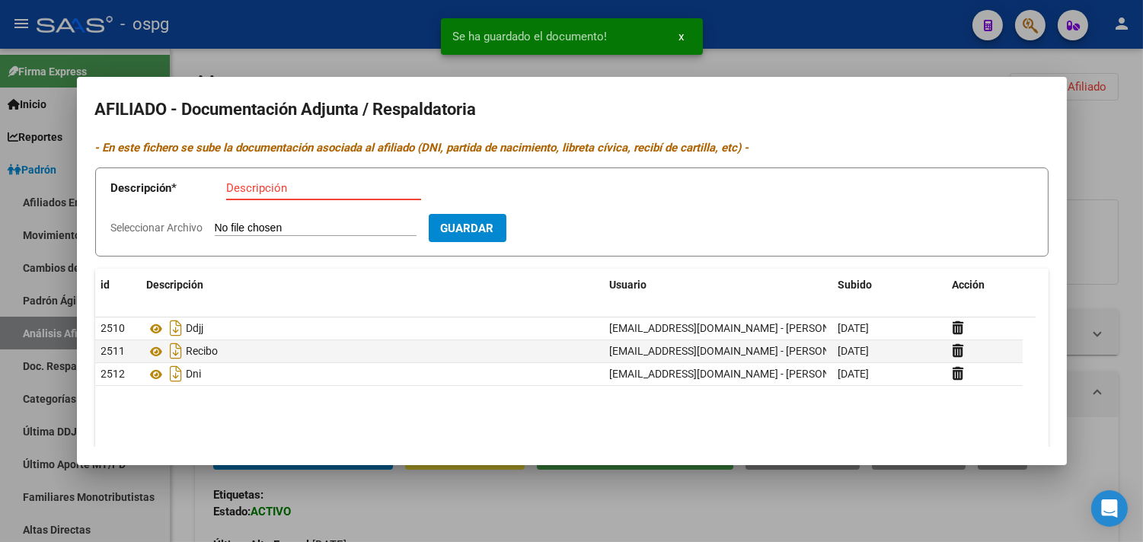
click at [247, 190] on input "Descripción" at bounding box center [323, 188] width 195 height 14
type input "dni"
click at [224, 226] on input "Seleccionar Archivo" at bounding box center [316, 229] width 202 height 14
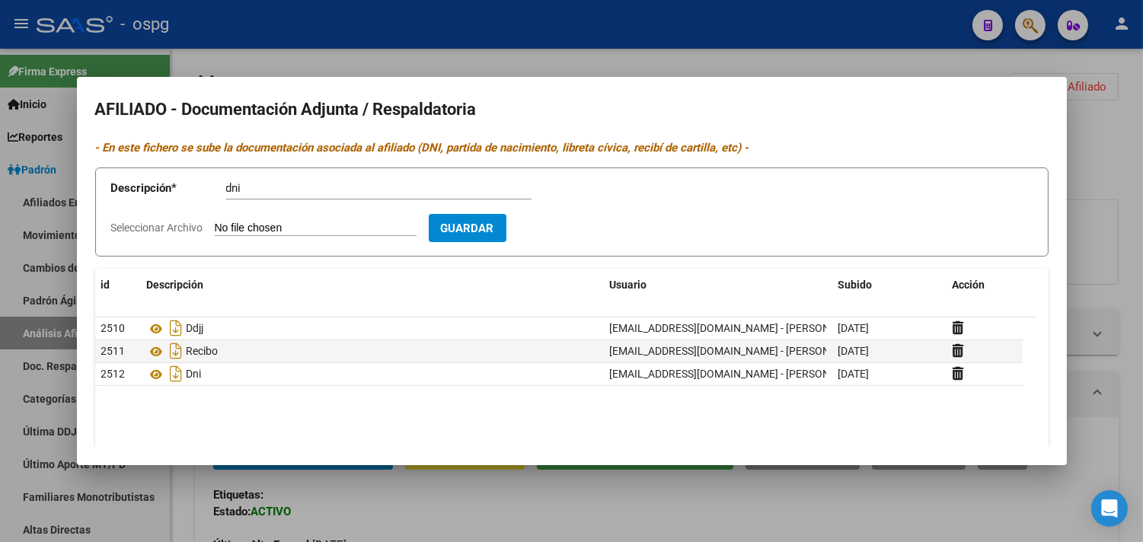
type input "C:\fakepath\dni [PERSON_NAME].jpg"
click at [582, 222] on span "Guardar" at bounding box center [555, 229] width 53 height 14
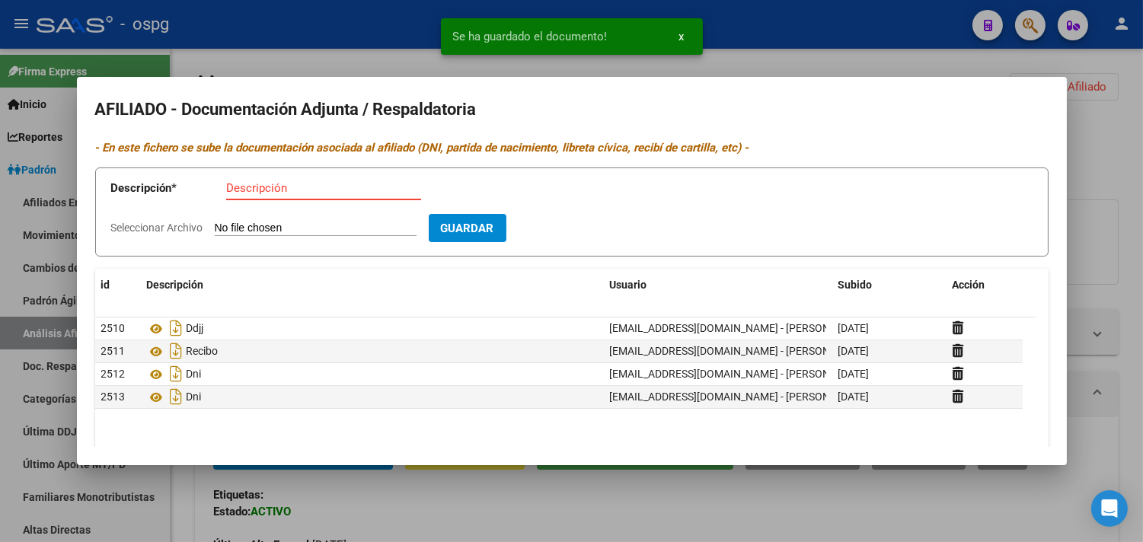
click at [238, 185] on input "Descripción" at bounding box center [323, 188] width 195 height 14
type input "nota"
click at [292, 226] on input "Seleccionar Archivo" at bounding box center [316, 229] width 202 height 14
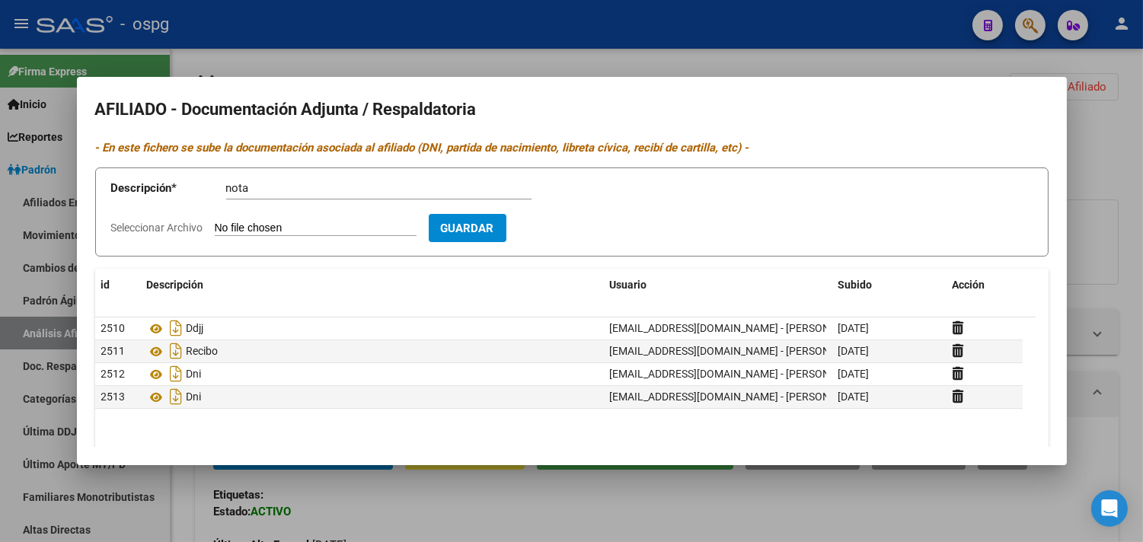
type input "C:\fakepath\[PERSON_NAME].jpg"
drag, startPoint x: 586, startPoint y: 240, endPoint x: 566, endPoint y: 234, distance: 21.2
click at [585, 239] on button "Guardar" at bounding box center [556, 228] width 78 height 28
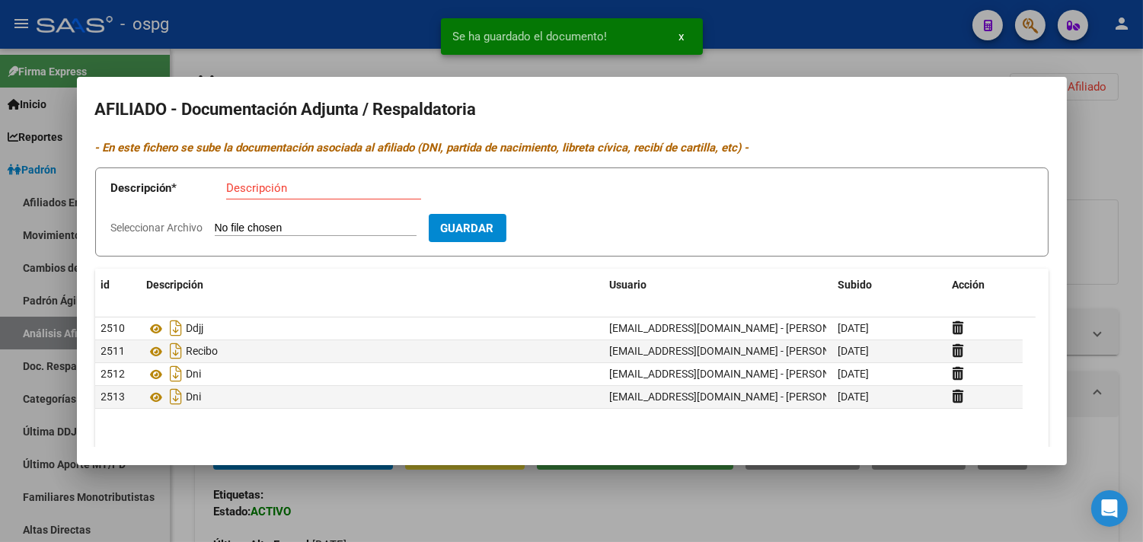
click at [238, 185] on input "Descripción" at bounding box center [323, 188] width 195 height 14
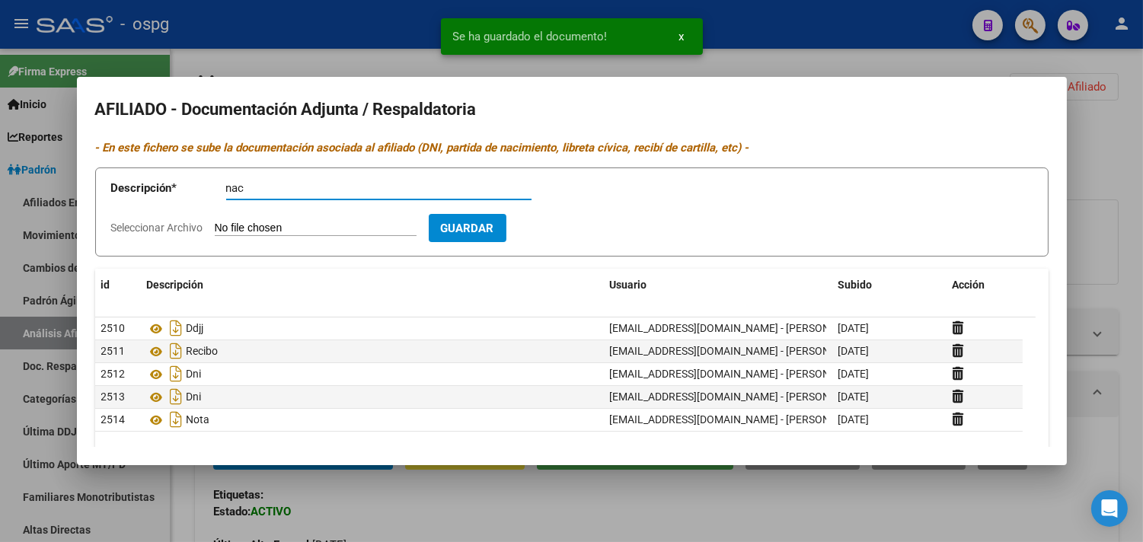
type input "nac"
click at [241, 225] on input "Seleccionar Archivo" at bounding box center [316, 229] width 202 height 14
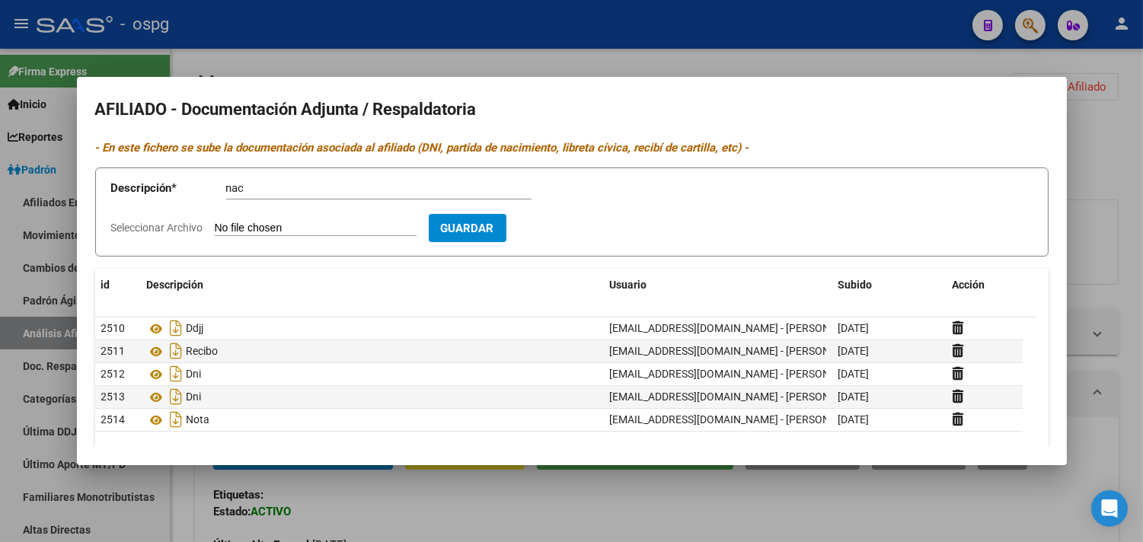
type input "C:\fakepath\c nac [PERSON_NAME].jpg"
click at [582, 232] on span "Guardar" at bounding box center [555, 229] width 53 height 14
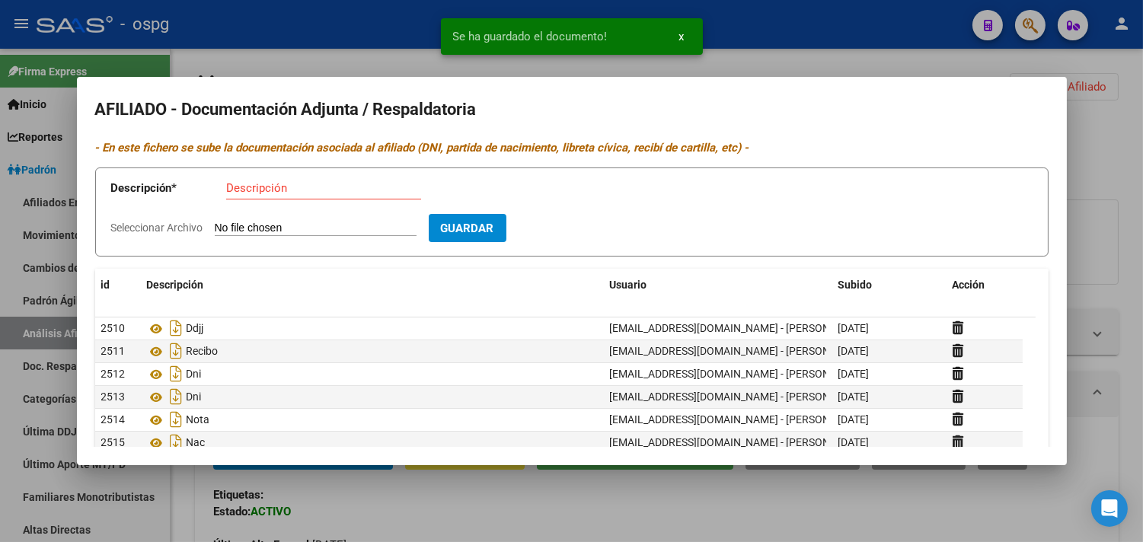
click at [323, 46] on div at bounding box center [571, 271] width 1143 height 542
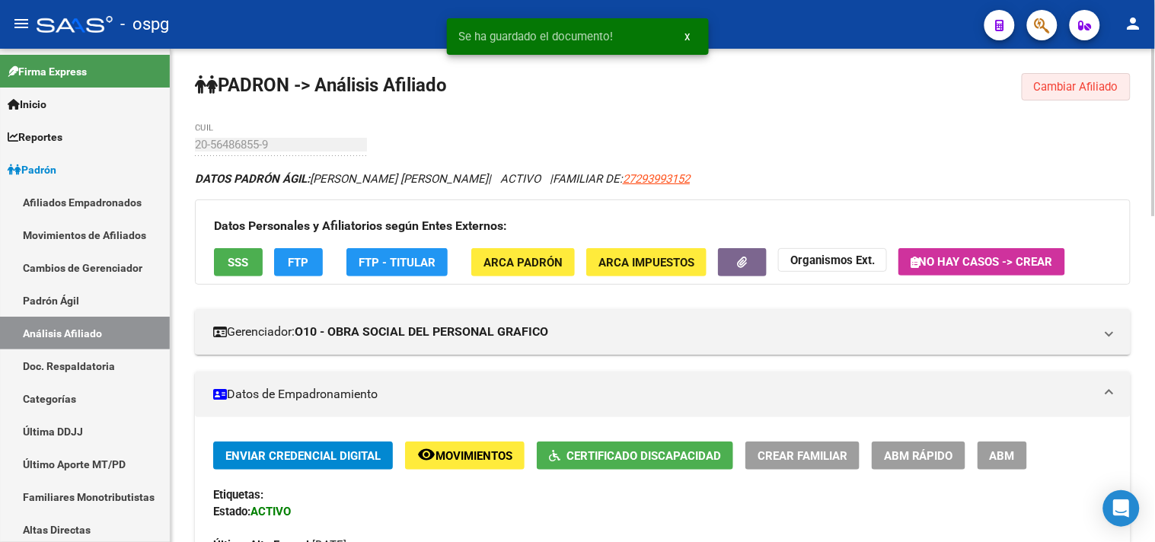
drag, startPoint x: 1047, startPoint y: 84, endPoint x: 836, endPoint y: 119, distance: 214.4
click at [1047, 84] on span "Cambiar Afiliado" at bounding box center [1076, 87] width 84 height 14
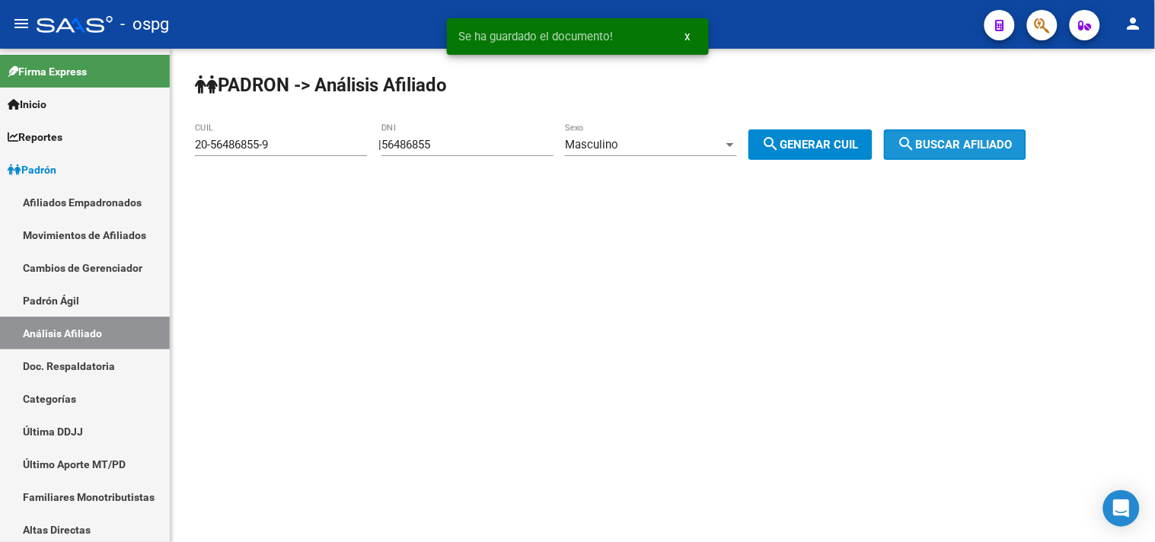
click at [963, 138] on span "search Buscar afiliado" at bounding box center [955, 145] width 115 height 14
